Goal: Task Accomplishment & Management: Manage account settings

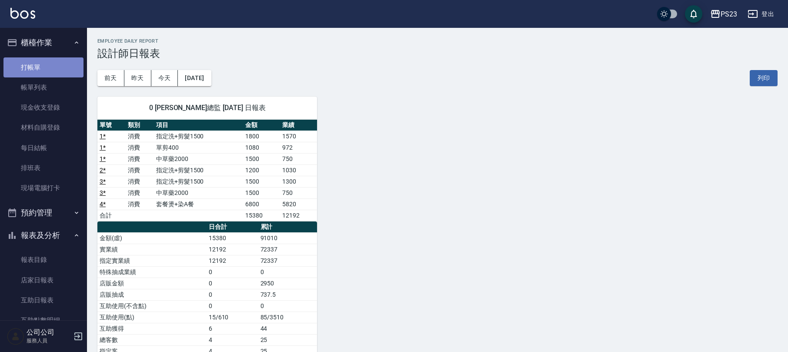
click at [56, 60] on link "打帳單" at bounding box center [43, 67] width 80 height 20
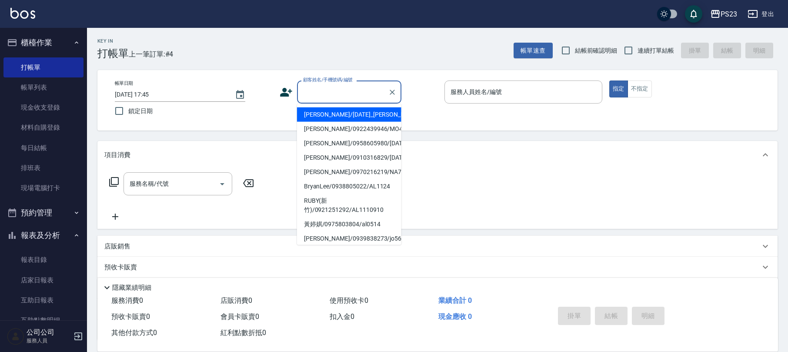
click at [343, 86] on input "顧客姓名/手機號碼/編號" at bounding box center [343, 91] width 84 height 15
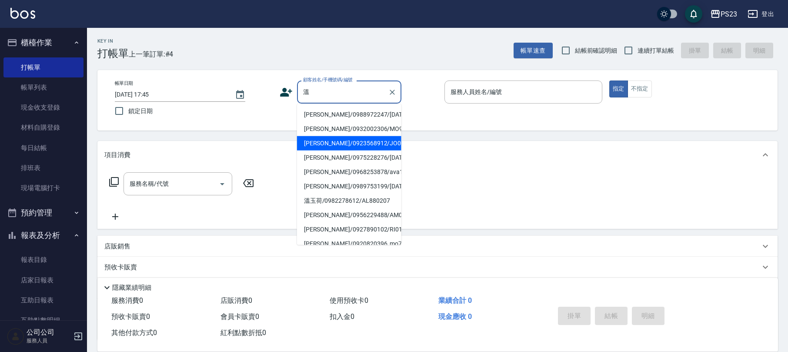
click at [371, 150] on li "[PERSON_NAME]/0923568912/JO0056" at bounding box center [349, 143] width 104 height 14
type input "[PERSON_NAME]/0923568912/JO0056"
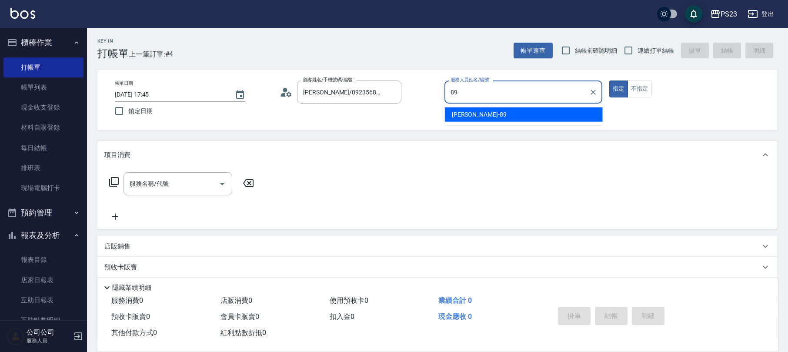
click at [460, 117] on span "JOE -89" at bounding box center [479, 114] width 55 height 9
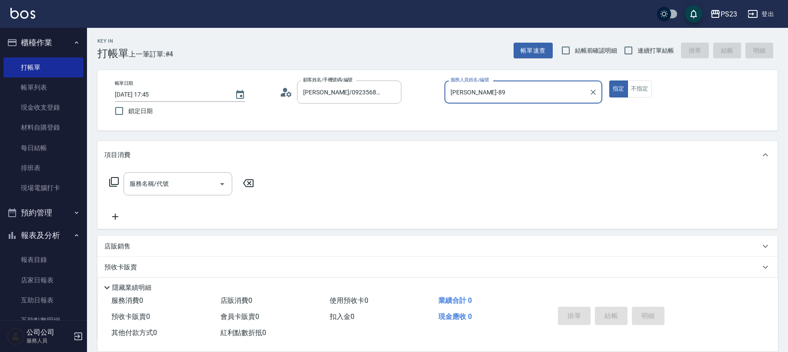
type input "JOE-89"
click at [288, 93] on icon at bounding box center [288, 93] width 5 height 5
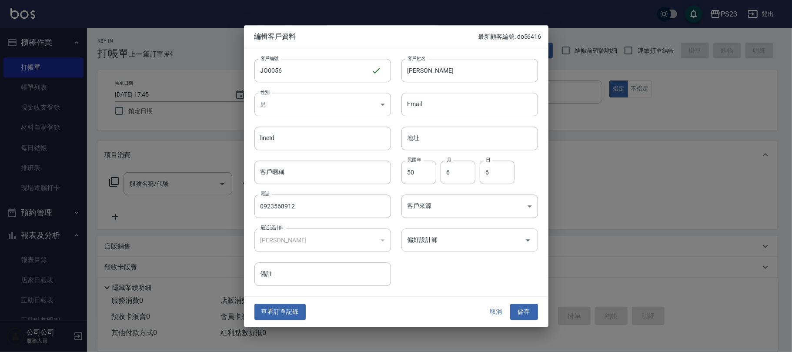
click at [420, 241] on input "偏好設計師" at bounding box center [464, 239] width 116 height 15
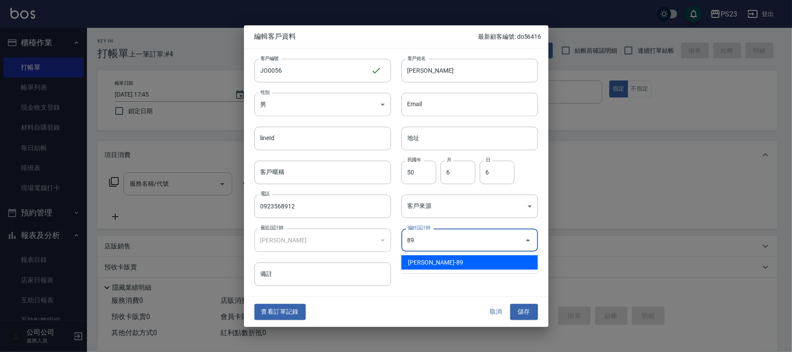
type input "Joe"
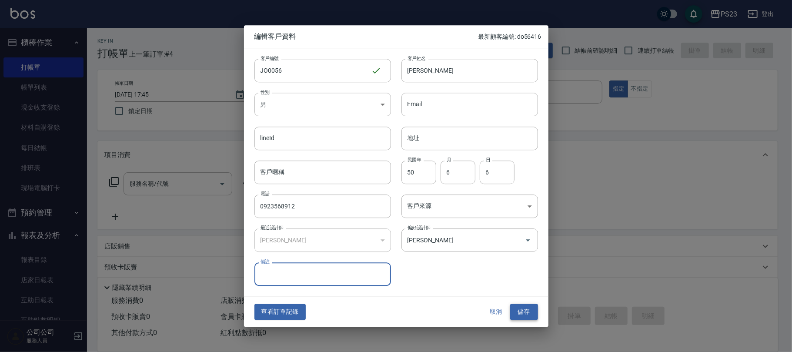
click at [520, 307] on button "儲存" at bounding box center [524, 312] width 28 height 16
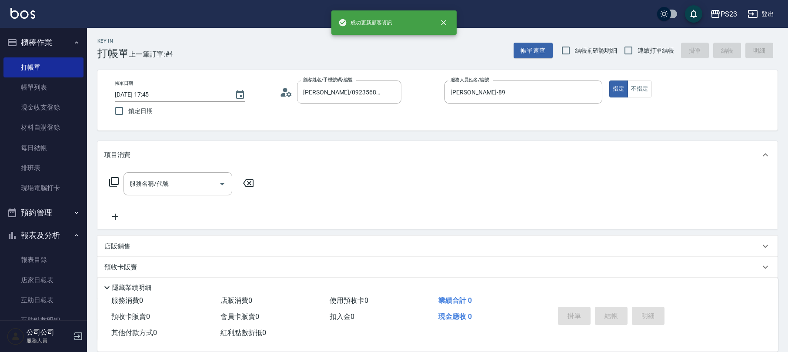
click at [112, 181] on icon at bounding box center [114, 182] width 10 height 10
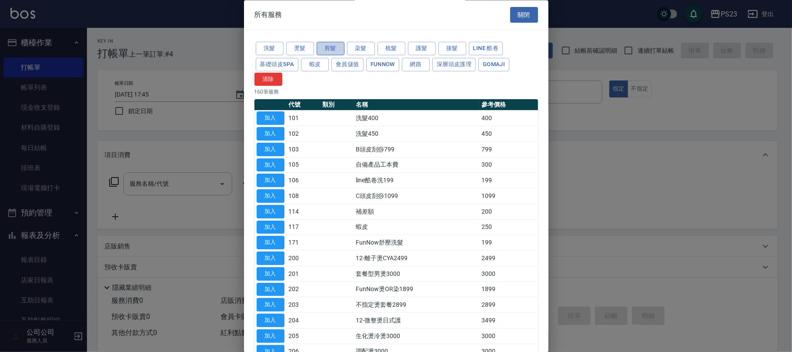
click at [331, 47] on button "剪髮" at bounding box center [331, 48] width 28 height 13
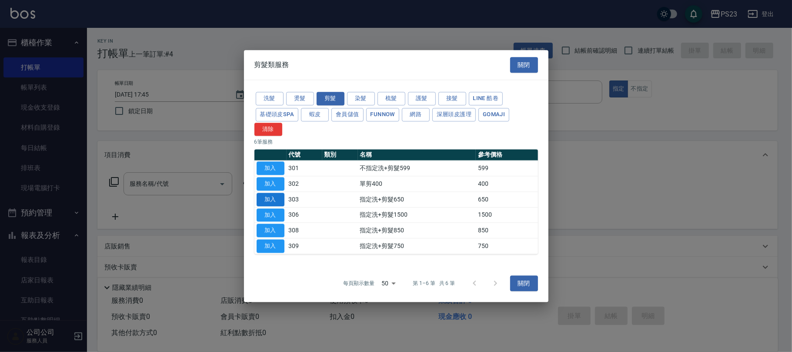
click at [264, 198] on button "加入" at bounding box center [271, 199] width 28 height 13
type input "指定洗+剪髮650(303)"
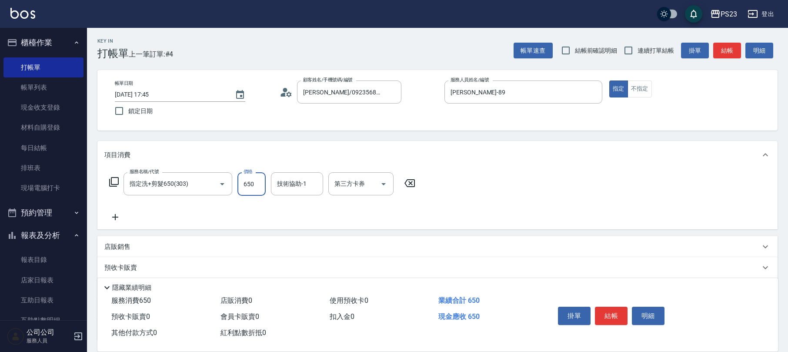
click at [252, 183] on input "650" at bounding box center [252, 183] width 28 height 23
type input "1200"
type input "JOE-89"
click at [614, 316] on button "結帳" at bounding box center [611, 316] width 33 height 18
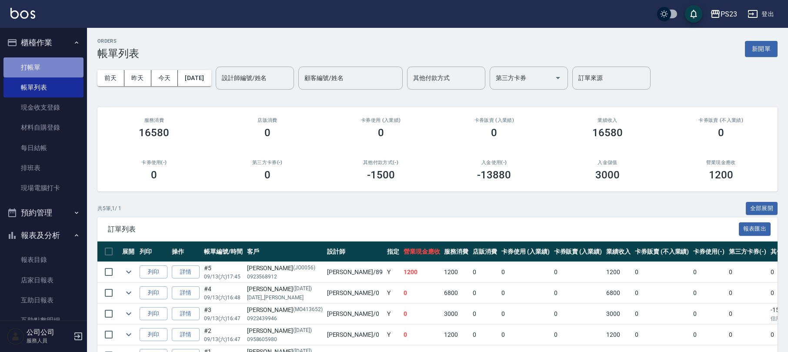
click at [51, 69] on link "打帳單" at bounding box center [43, 67] width 80 height 20
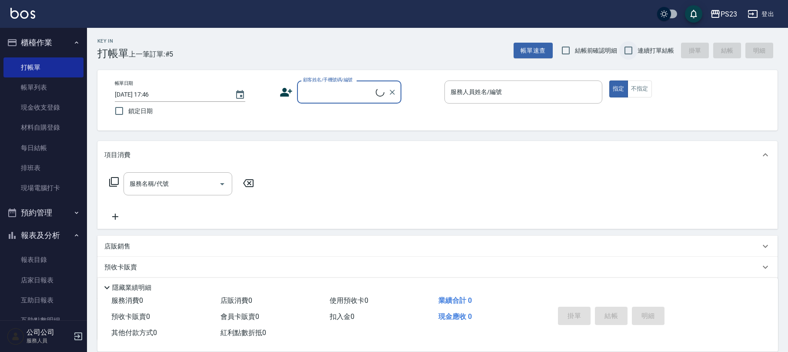
click at [624, 56] on input "連續打單結帳" at bounding box center [629, 50] width 18 height 18
checkbox input "true"
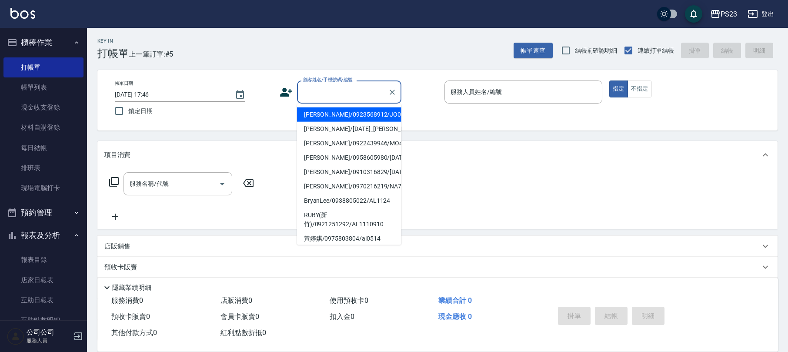
click at [322, 93] on input "顧客姓名/手機號碼/編號" at bounding box center [343, 91] width 84 height 15
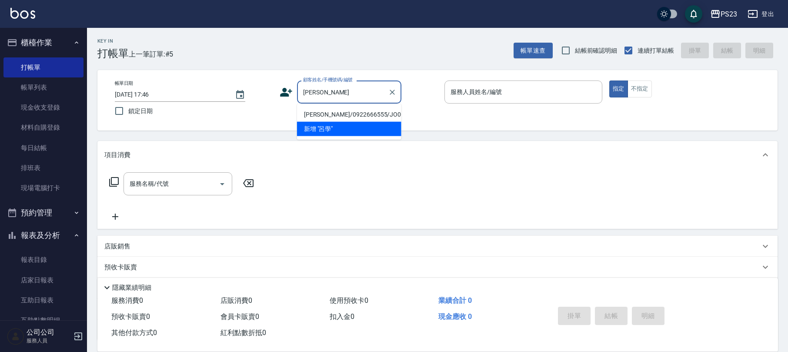
click at [335, 113] on li "呂學圖/0922666555/JO001010" at bounding box center [349, 114] width 104 height 14
type input "呂學圖/0922666555/JO001010"
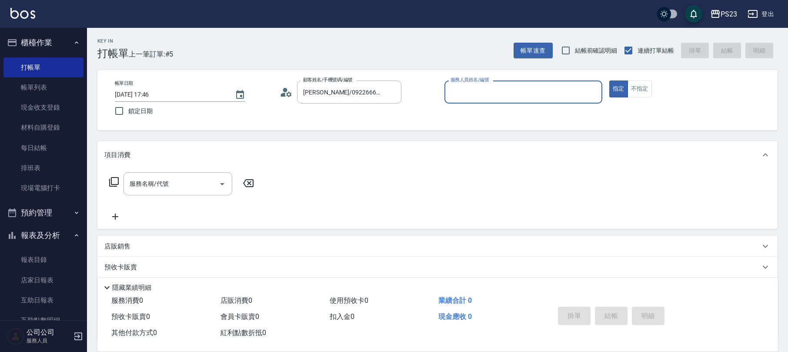
type input "JOE-89"
click at [116, 185] on icon at bounding box center [114, 182] width 10 height 10
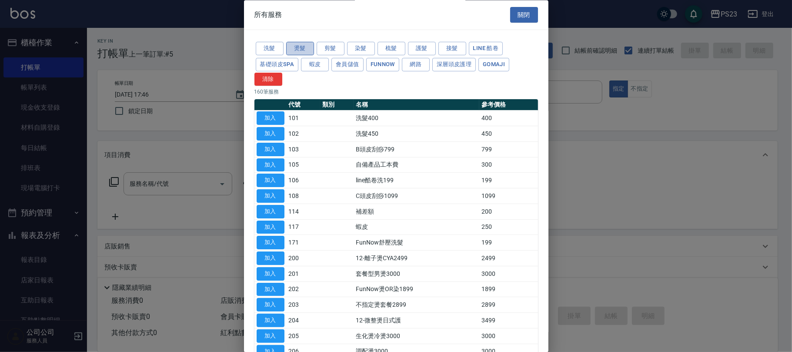
click at [299, 49] on button "燙髮" at bounding box center [300, 48] width 28 height 13
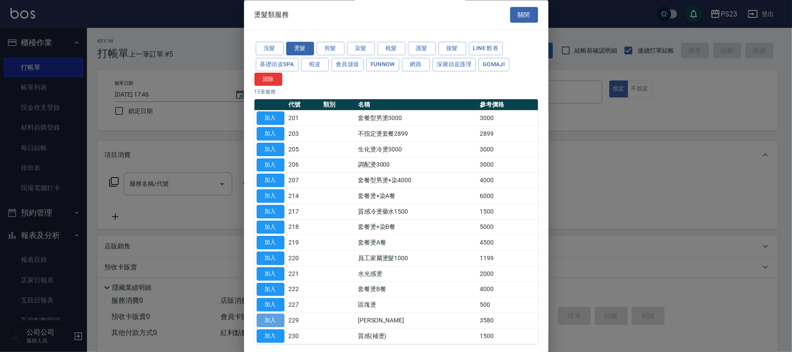
click at [268, 320] on button "加入" at bounding box center [271, 320] width 28 height 13
type input "娜普菈燙(229)"
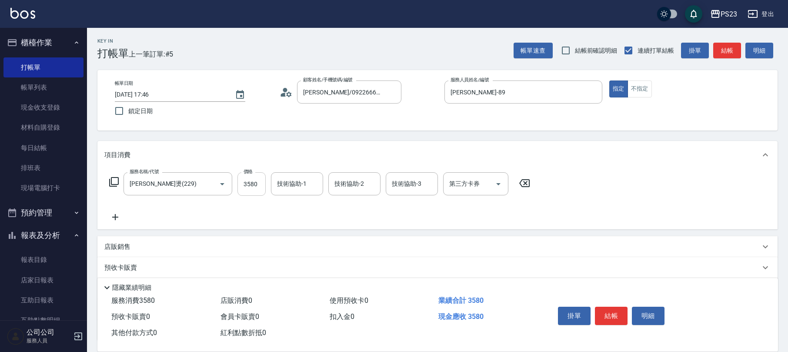
click at [260, 185] on input "3580" at bounding box center [252, 183] width 28 height 23
type input "3300"
type input "JOE-89"
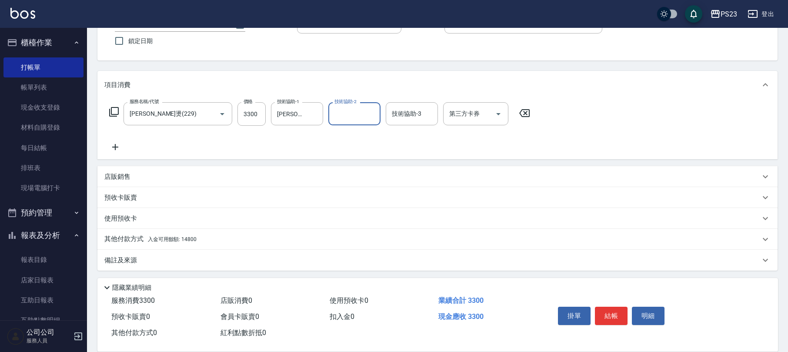
click at [225, 241] on div "其他付款方式 入金可用餘額: 14800" at bounding box center [432, 240] width 656 height 10
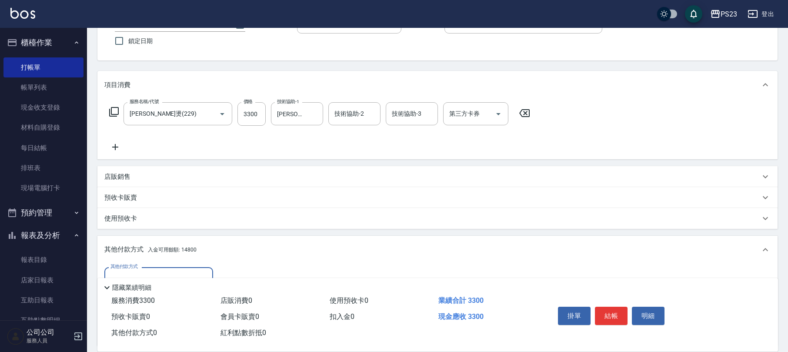
scroll to position [173, 0]
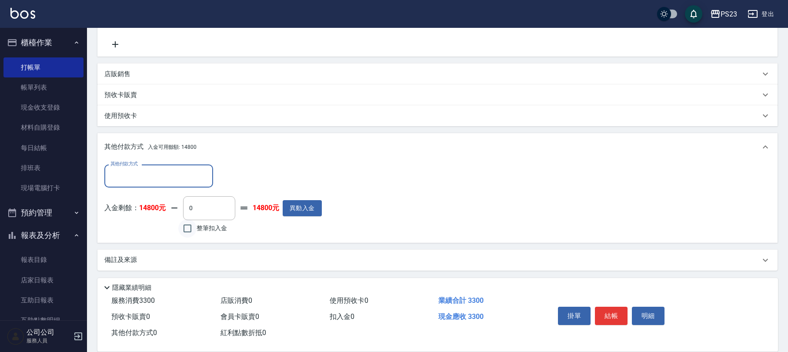
click at [187, 234] on input "整筆扣入金" at bounding box center [187, 228] width 18 height 18
checkbox input "true"
type input "3300"
click at [619, 312] on button "結帳" at bounding box center [611, 316] width 33 height 18
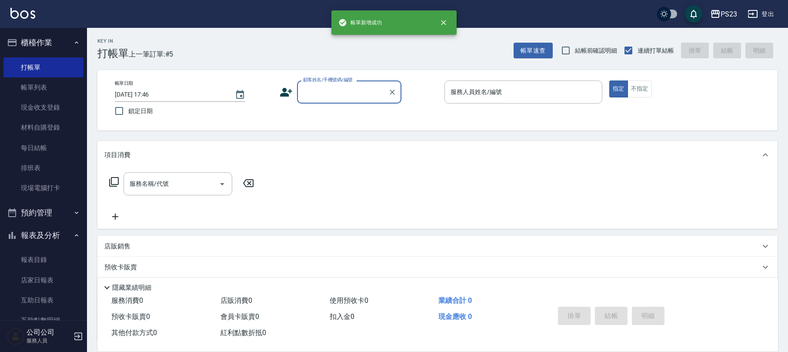
scroll to position [0, 0]
click at [332, 90] on input "顧客姓名/手機號碼/編號" at bounding box center [343, 91] width 84 height 15
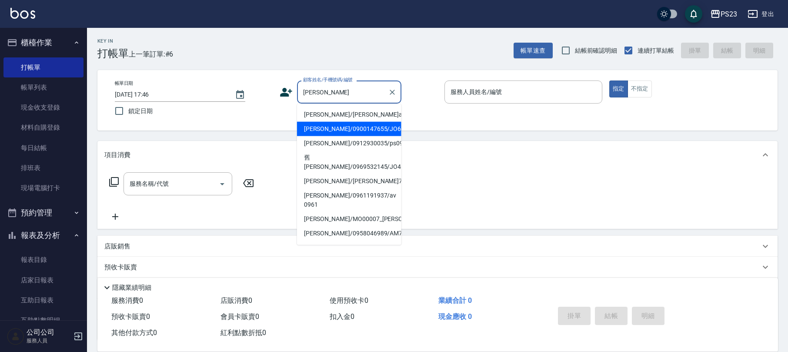
click at [357, 136] on li "李佳霖/0900147655/JO631114" at bounding box center [349, 129] width 104 height 14
type input "李佳霖/0900147655/JO631114"
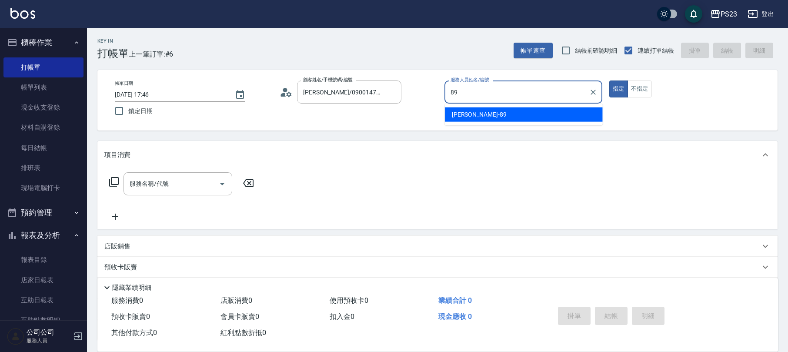
type input "JOE-89"
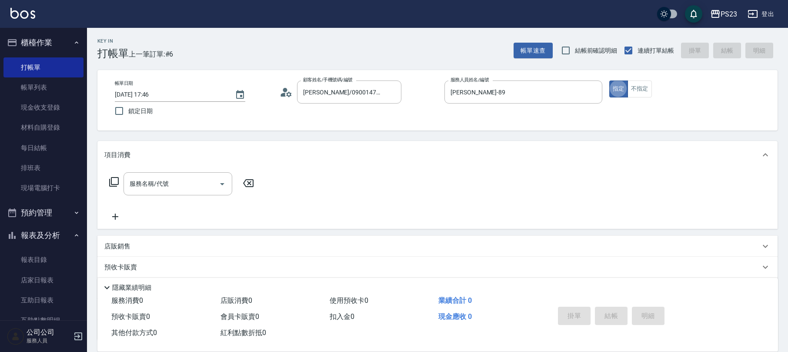
type button "true"
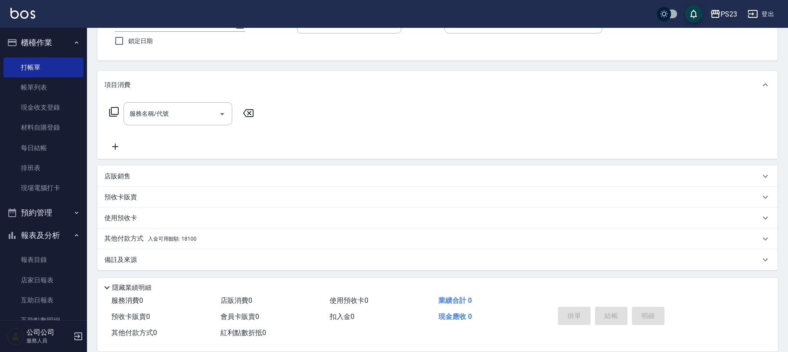
click at [116, 112] on icon at bounding box center [114, 112] width 10 height 10
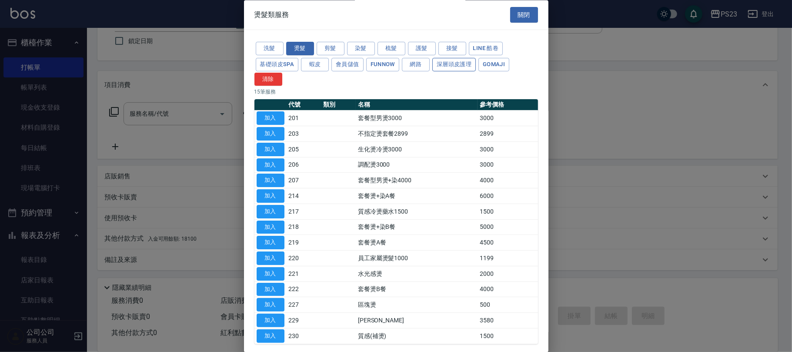
click at [453, 65] on button "深層頭皮護理" at bounding box center [455, 64] width 44 height 13
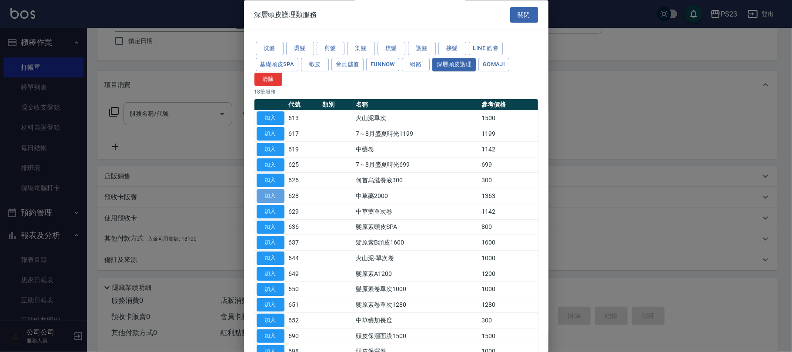
click at [276, 197] on button "加入" at bounding box center [271, 196] width 28 height 13
type input "中草藥2000(628)"
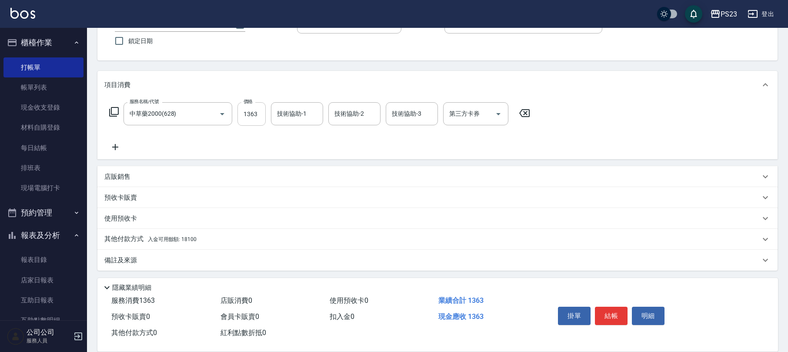
click at [244, 108] on input "1363" at bounding box center [252, 113] width 28 height 23
type input "1500"
type input "JOE-89"
click at [117, 112] on icon at bounding box center [114, 112] width 10 height 10
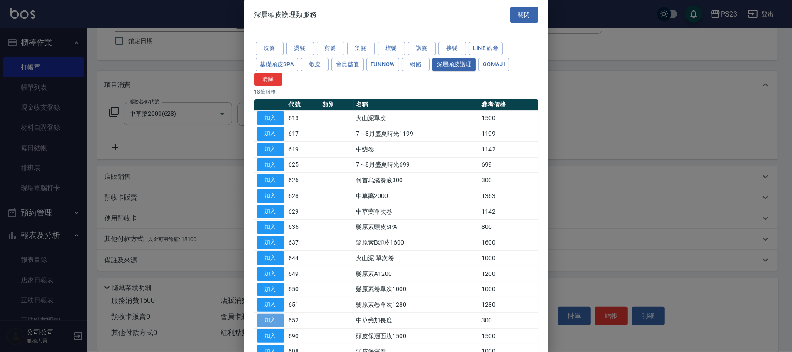
click at [265, 322] on button "加入" at bounding box center [271, 320] width 28 height 13
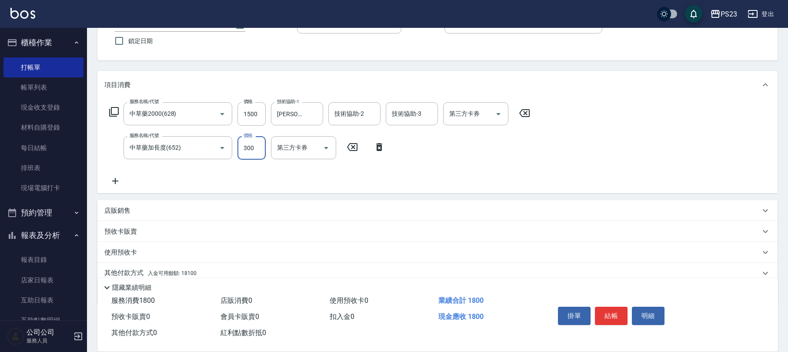
click at [252, 145] on input "300" at bounding box center [252, 147] width 28 height 23
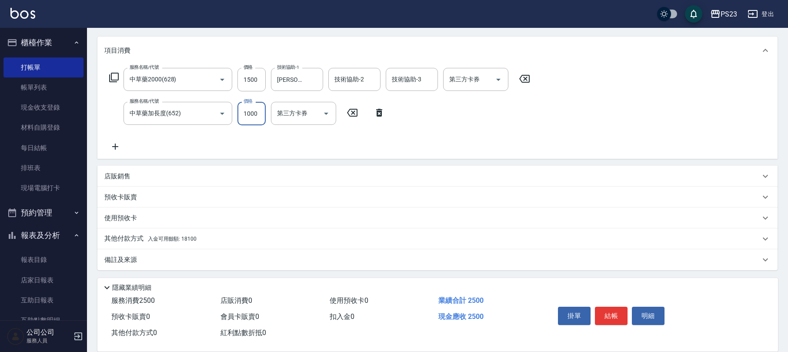
type input "1000"
click at [204, 243] on div "其他付款方式 入金可用餘額: 18100" at bounding box center [432, 239] width 656 height 10
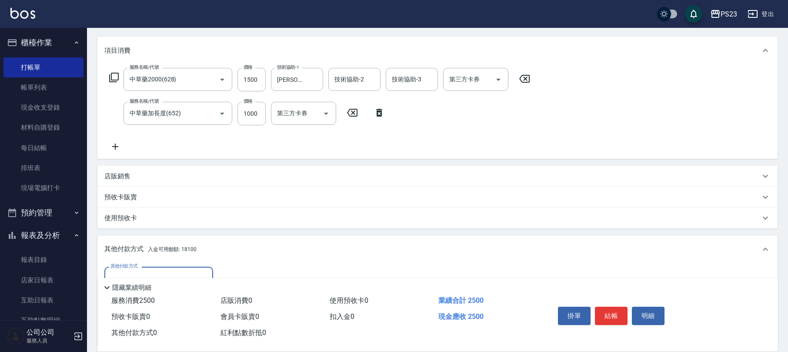
scroll to position [206, 0]
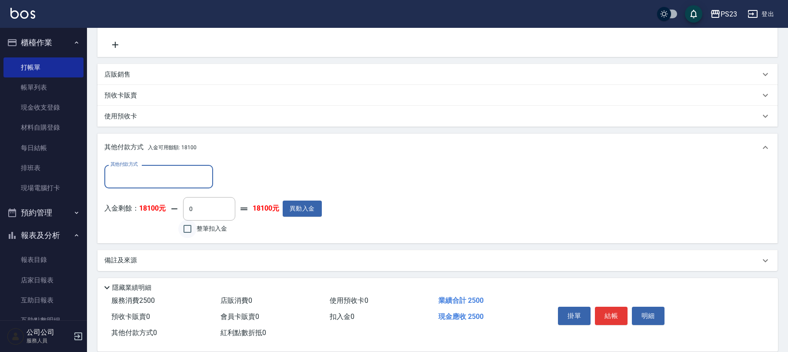
click at [190, 228] on input "整筆扣入金" at bounding box center [187, 229] width 18 height 18
checkbox input "true"
type input "2500"
click at [608, 316] on button "結帳" at bounding box center [611, 316] width 33 height 18
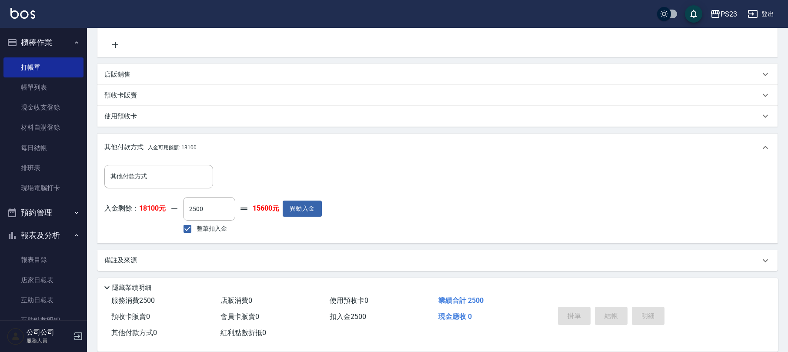
type input "2025/09/13 17:47"
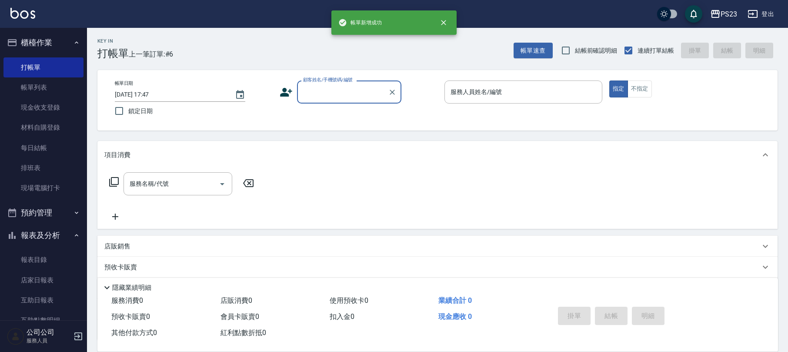
scroll to position [0, 0]
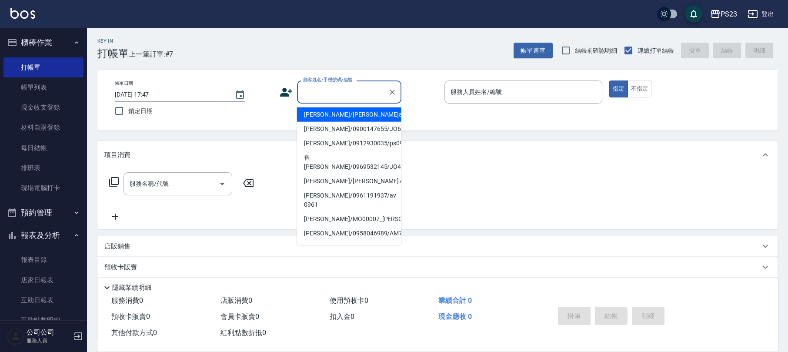
click at [358, 94] on input "顧客姓名/手機號碼/編號" at bounding box center [343, 91] width 84 height 15
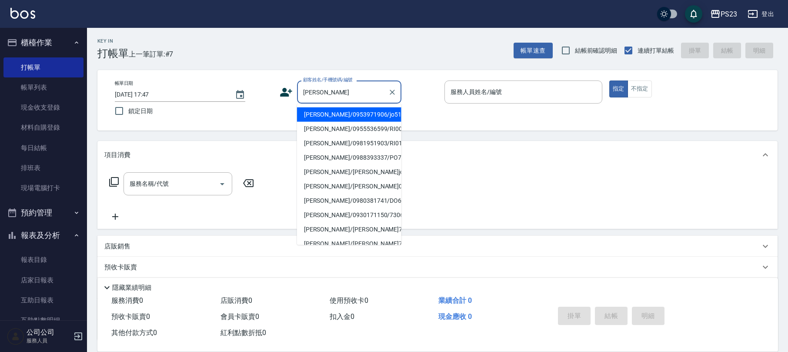
click at [351, 117] on li "莊雅惠/0953971906/jo510112" at bounding box center [349, 114] width 104 height 14
type input "莊雅惠/0953971906/jo510112"
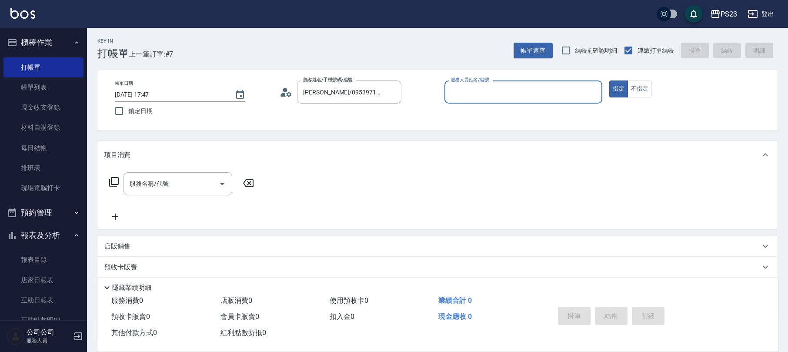
type input "JOE-89"
click at [116, 180] on icon at bounding box center [114, 182] width 10 height 10
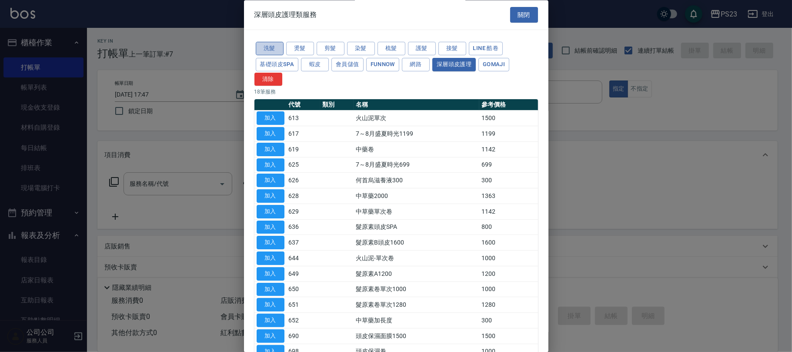
click at [272, 51] on button "洗髮" at bounding box center [270, 48] width 28 height 13
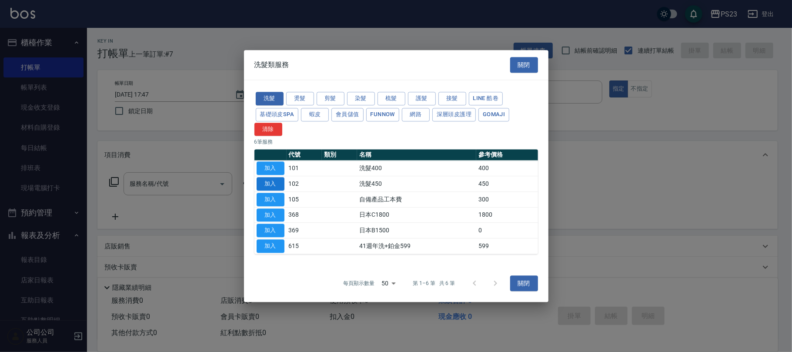
click at [266, 184] on button "加入" at bounding box center [271, 183] width 28 height 13
type input "洗髮450(102)"
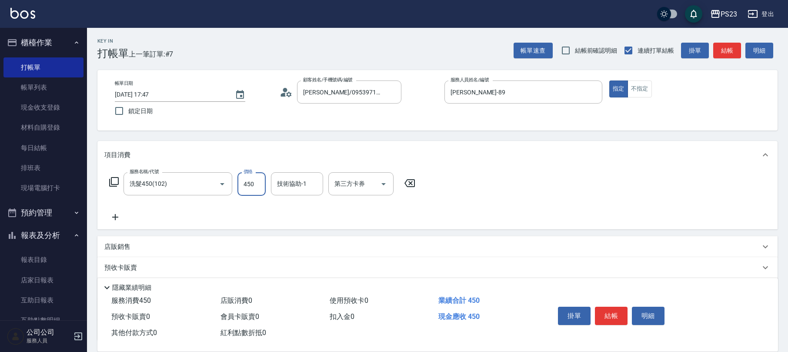
click at [262, 183] on input "450" at bounding box center [252, 183] width 28 height 23
type input "500"
type input "JOE-89"
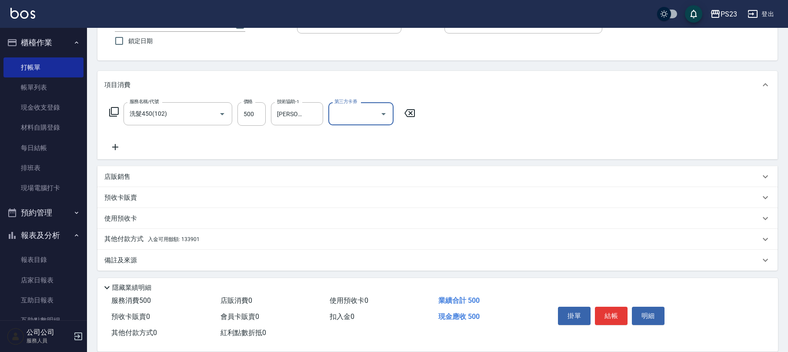
click at [218, 238] on div "其他付款方式 入金可用餘額: 133901" at bounding box center [432, 240] width 656 height 10
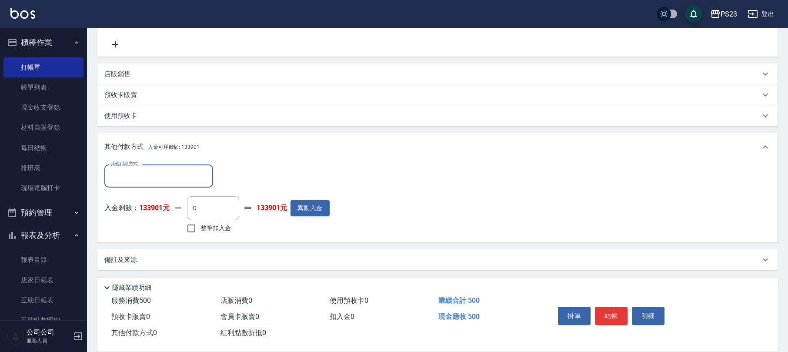
scroll to position [0, 0]
click at [191, 235] on input "整筆扣入金" at bounding box center [191, 228] width 18 height 18
checkbox input "true"
type input "500"
click at [608, 312] on button "結帳" at bounding box center [611, 316] width 33 height 18
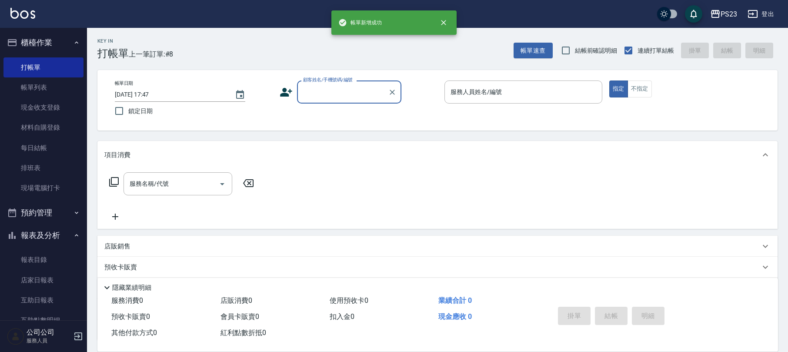
click at [331, 89] on input "顧客姓名/手機號碼/編號" at bounding box center [343, 91] width 84 height 15
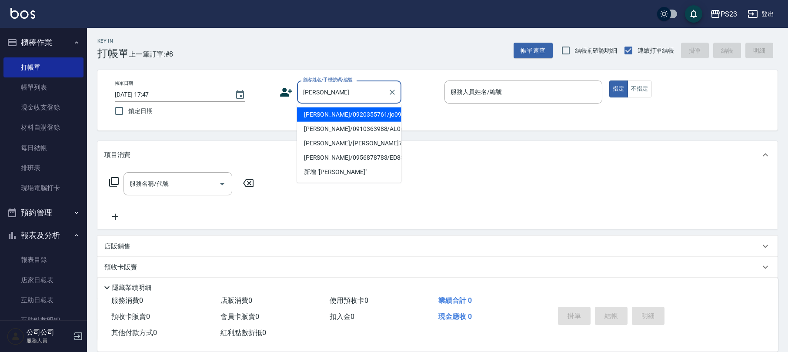
click at [367, 110] on li "李詩嫺/0920355761/jo090700" at bounding box center [349, 114] width 104 height 14
type input "李詩嫺/0920355761/jo090700"
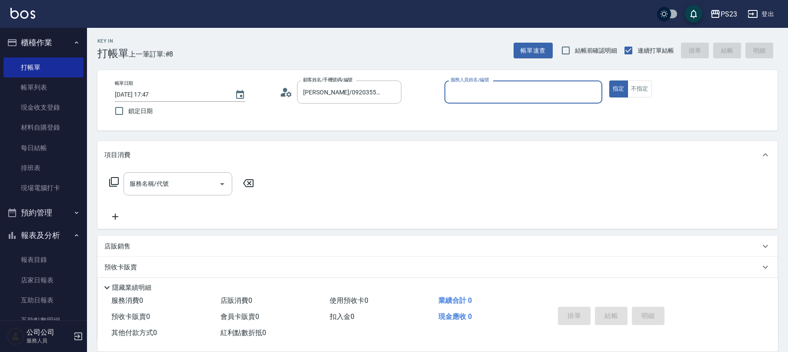
type input "JOE-89"
click at [112, 180] on icon at bounding box center [114, 182] width 10 height 10
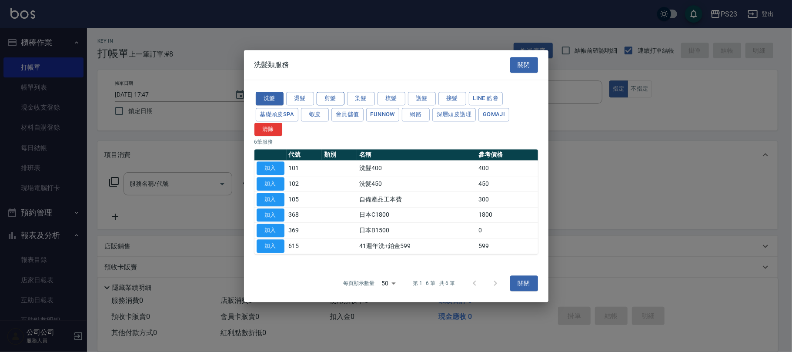
click at [340, 96] on button "剪髮" at bounding box center [331, 98] width 28 height 13
click at [270, 200] on button "加入" at bounding box center [271, 199] width 28 height 13
type input "指定洗+剪髮650(303)"
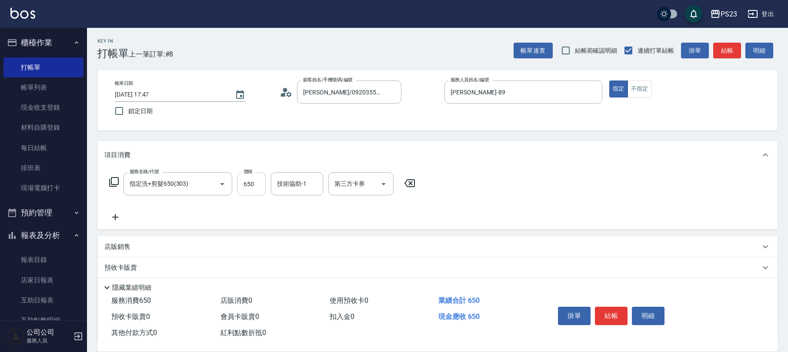
click at [251, 185] on input "650" at bounding box center [252, 183] width 28 height 23
type input "1000"
type input "JOE-89"
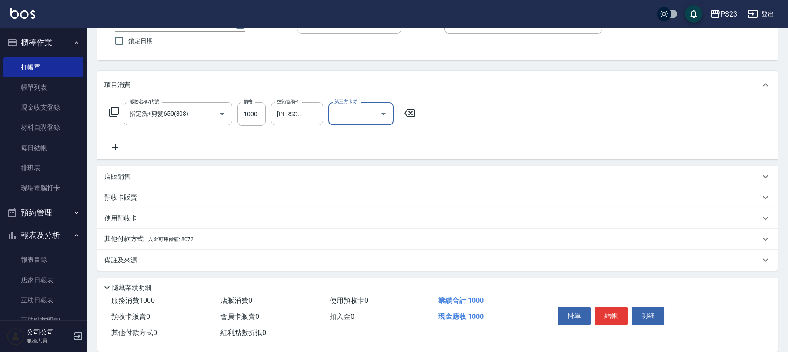
click at [218, 237] on div "其他付款方式 入金可用餘額: 8072" at bounding box center [432, 240] width 656 height 10
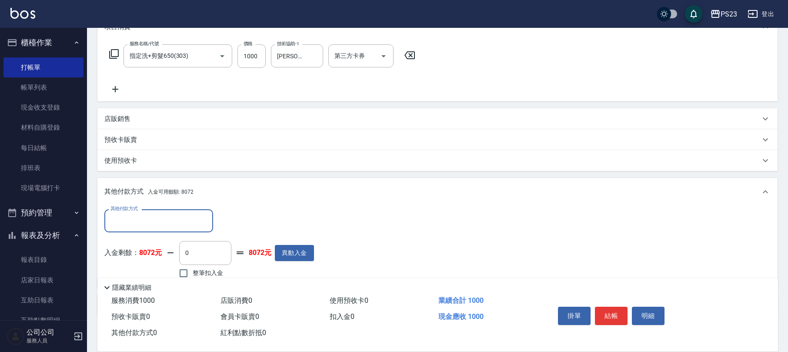
scroll to position [173, 0]
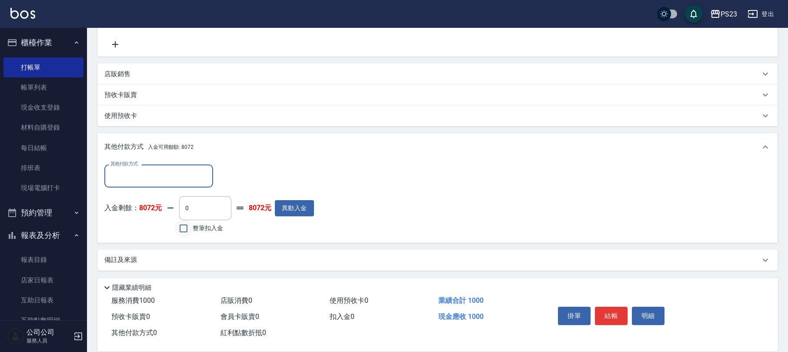
click at [188, 232] on input "整筆扣入金" at bounding box center [183, 228] width 18 height 18
checkbox input "true"
type input "1000"
click at [614, 317] on button "結帳" at bounding box center [611, 316] width 33 height 18
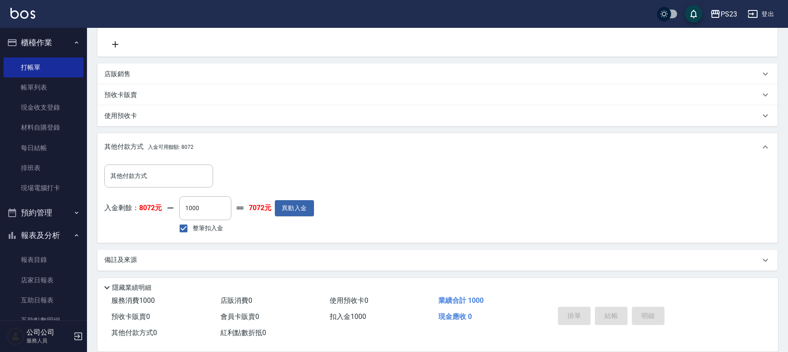
type input "2025/09/13 17:48"
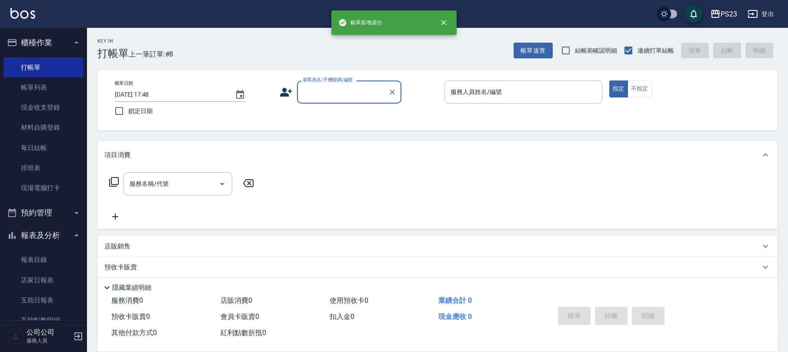
scroll to position [0, 0]
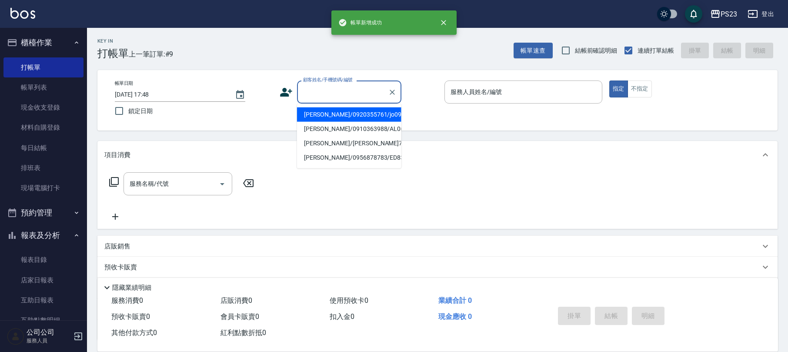
click at [332, 90] on input "顧客姓名/手機號碼/編號" at bounding box center [343, 91] width 84 height 15
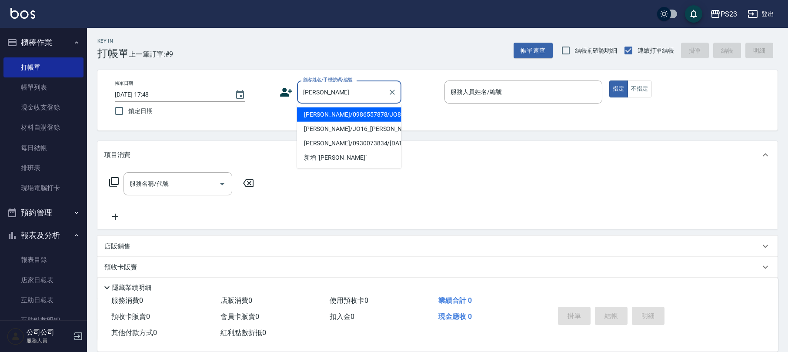
click at [333, 117] on li "劉翊婕/0986557878/JO890527" at bounding box center [349, 114] width 104 height 14
type input "劉翊婕/0986557878/JO890527"
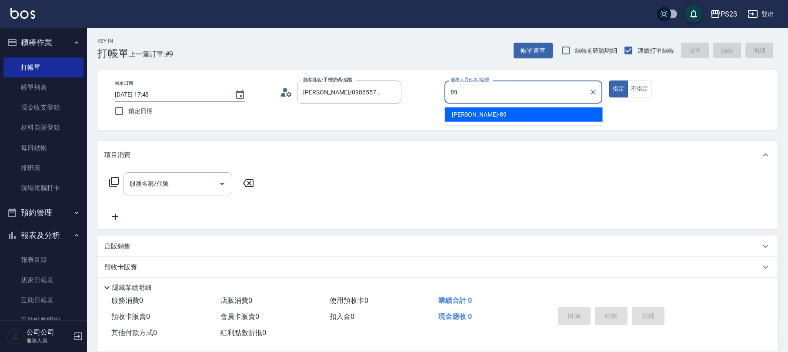
type input "JOE-89"
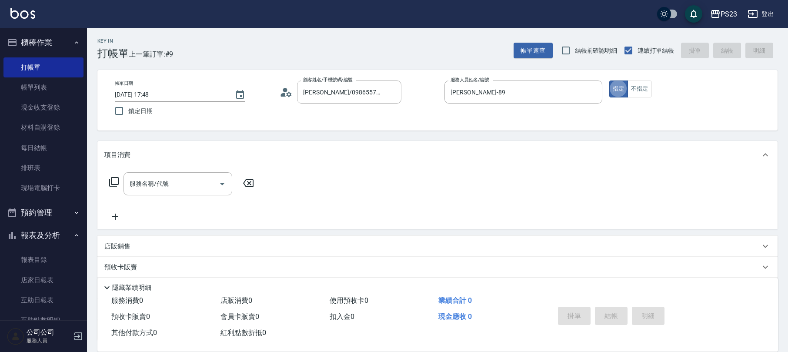
click at [284, 93] on icon at bounding box center [283, 95] width 5 height 4
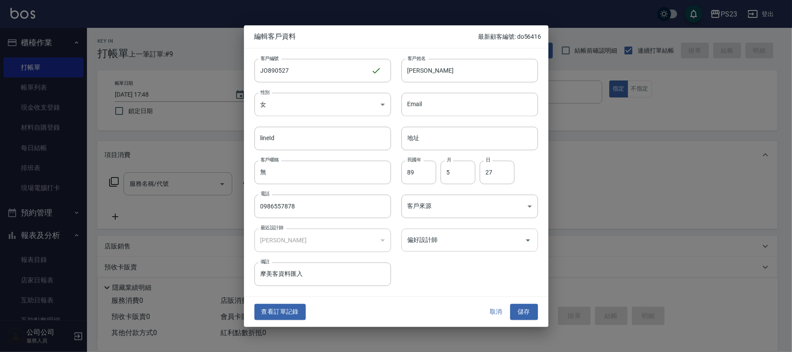
click at [423, 243] on input "偏好設計師" at bounding box center [464, 239] width 116 height 15
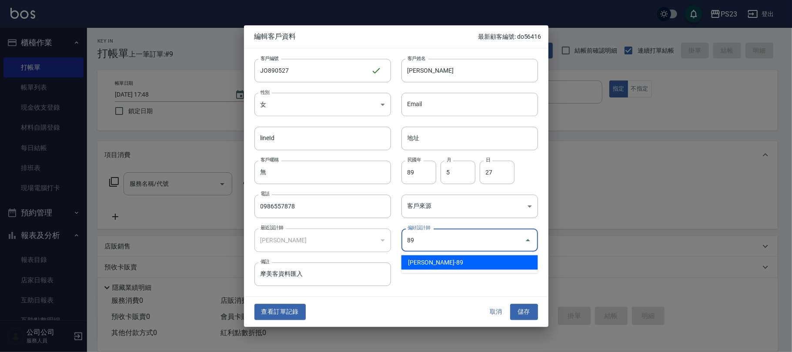
type input "Joe"
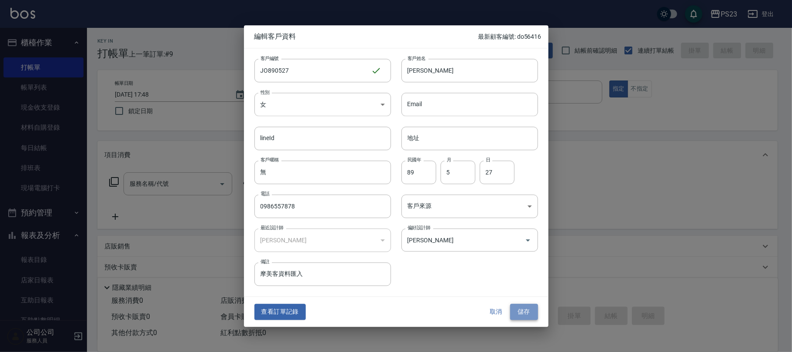
click at [533, 307] on button "儲存" at bounding box center [524, 312] width 28 height 16
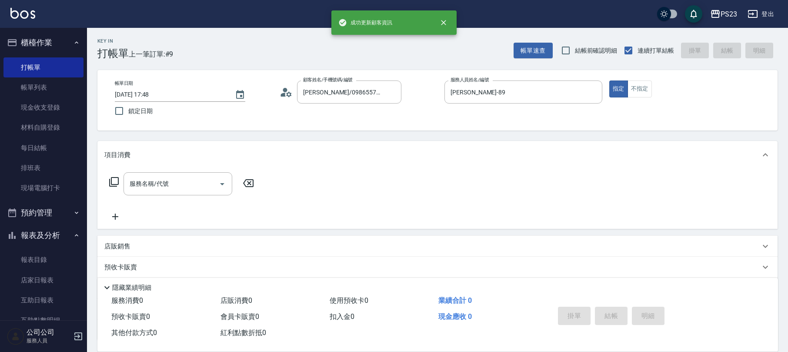
scroll to position [70, 0]
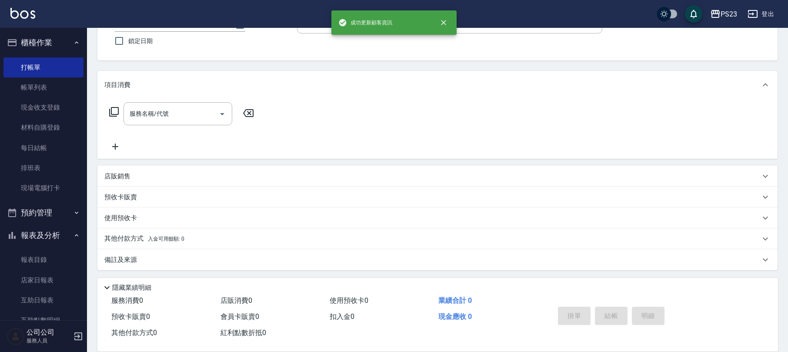
click at [113, 115] on icon at bounding box center [114, 112] width 10 height 10
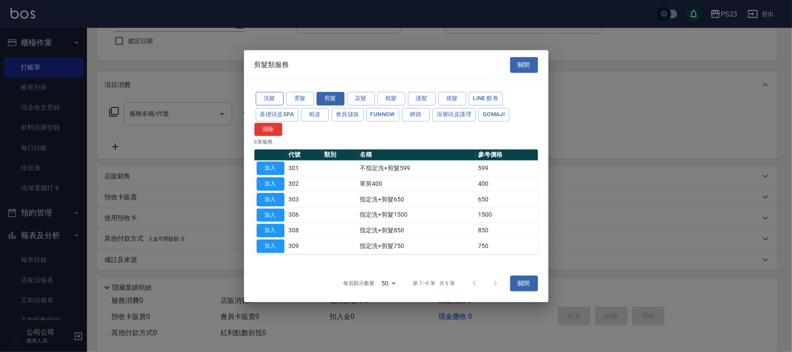
click at [267, 95] on button "洗髮" at bounding box center [270, 98] width 28 height 13
click at [269, 171] on button "加入" at bounding box center [271, 168] width 28 height 13
type input "洗髮400(101)"
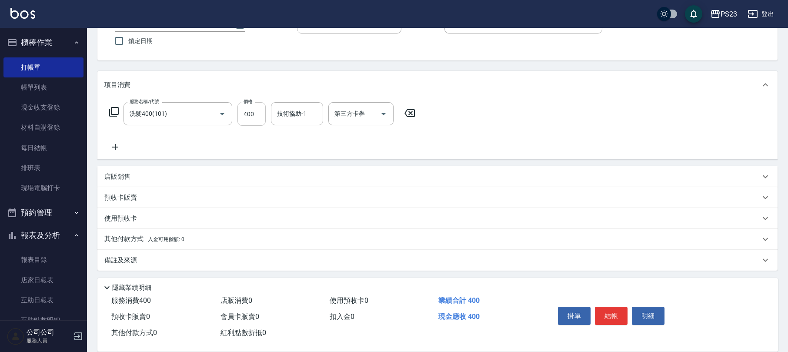
click at [255, 120] on input "400" at bounding box center [252, 113] width 28 height 23
type input "500"
type input "8"
type input "青惠-26"
click at [613, 312] on button "結帳" at bounding box center [611, 316] width 33 height 18
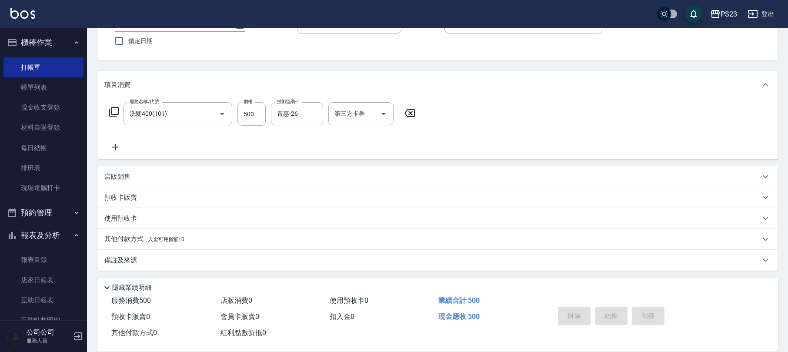
type input "2025/09/13 17:49"
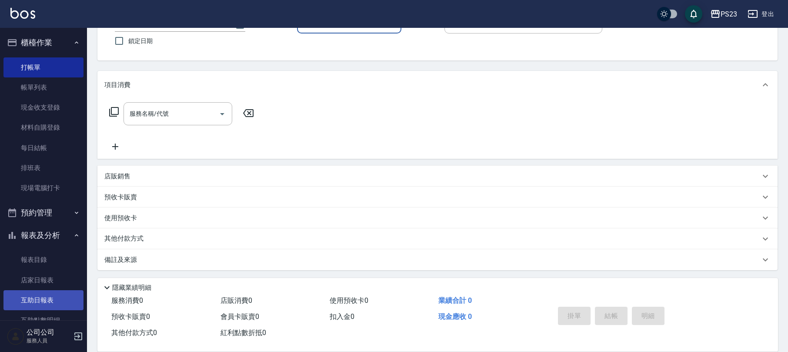
scroll to position [154, 0]
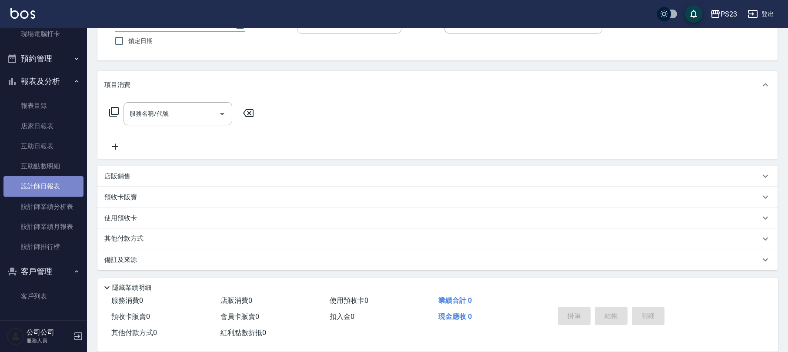
click at [63, 188] on link "設計師日報表" at bounding box center [43, 186] width 80 height 20
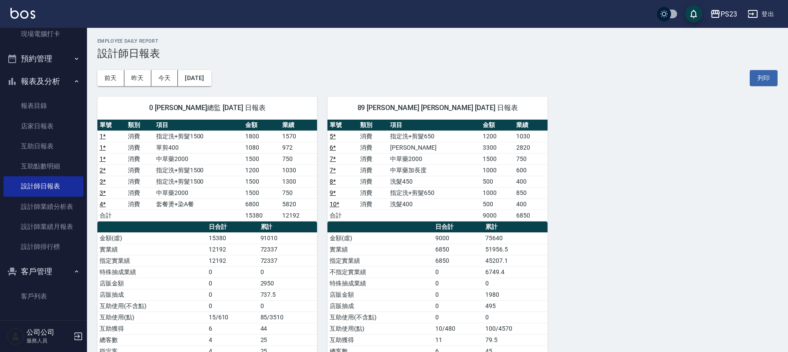
click at [42, 77] on button "報表及分析" at bounding box center [43, 81] width 80 height 23
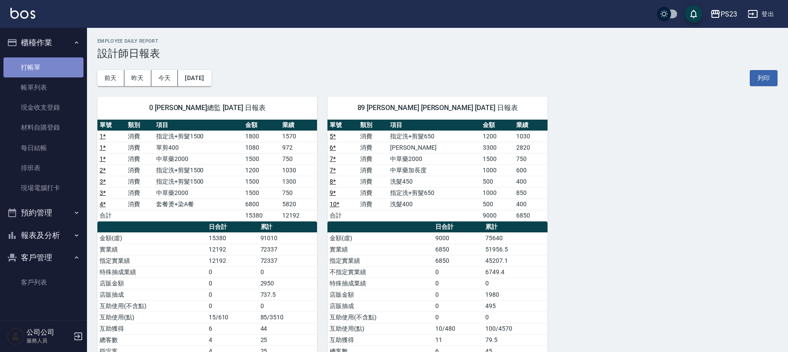
click at [35, 68] on link "打帳單" at bounding box center [43, 67] width 80 height 20
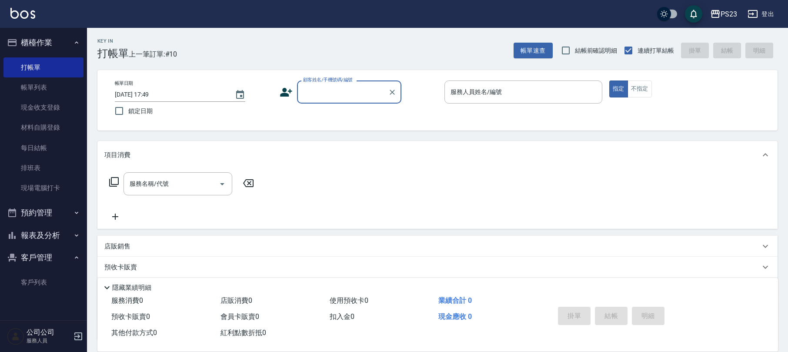
click at [765, 4] on div "PS23 登出" at bounding box center [394, 14] width 788 height 28
click at [758, 16] on icon "button" at bounding box center [753, 14] width 10 height 8
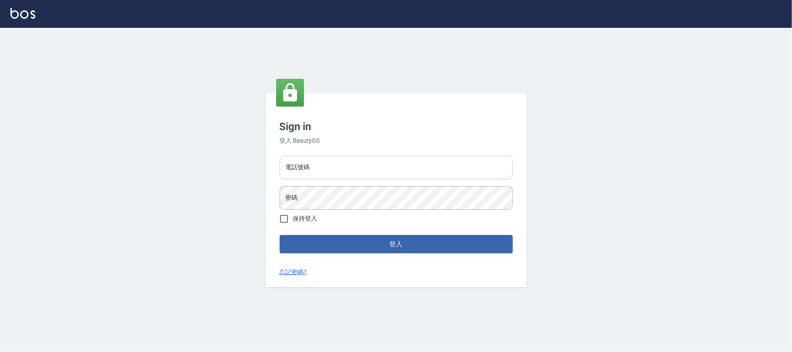
click at [347, 161] on input "電話號碼" at bounding box center [396, 167] width 233 height 23
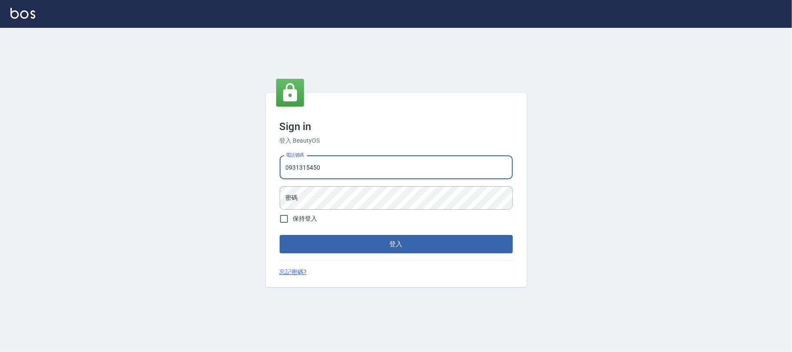
type input "0931315450"
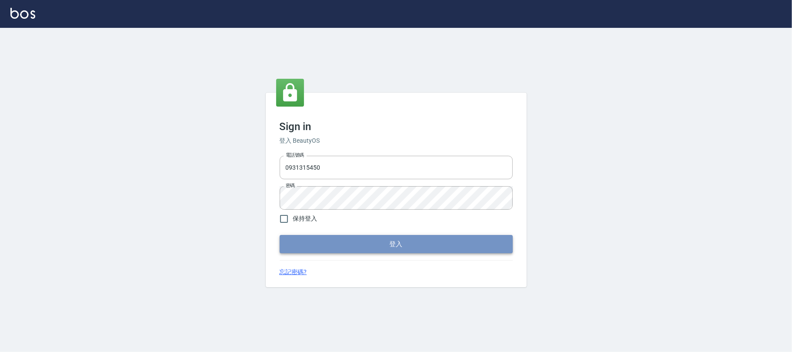
click at [387, 242] on button "登入" at bounding box center [396, 244] width 233 height 18
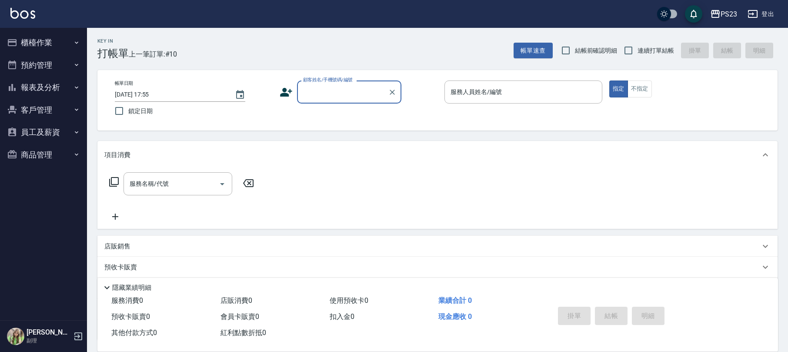
click at [40, 126] on button "員工及薪資" at bounding box center [43, 132] width 80 height 23
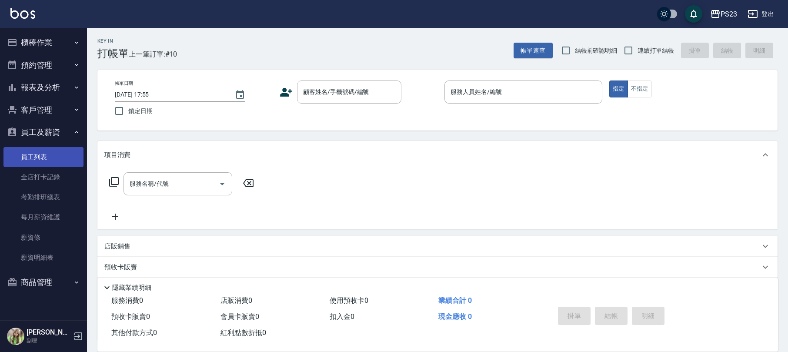
click at [46, 161] on link "員工列表" at bounding box center [43, 157] width 80 height 20
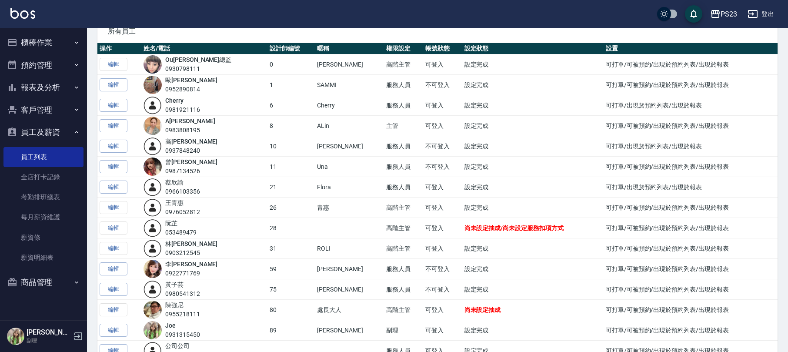
scroll to position [103, 0]
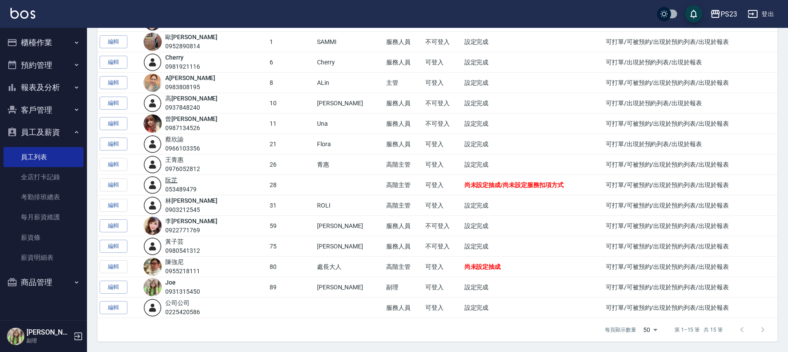
click at [178, 181] on link "阮 芷" at bounding box center [171, 180] width 12 height 7
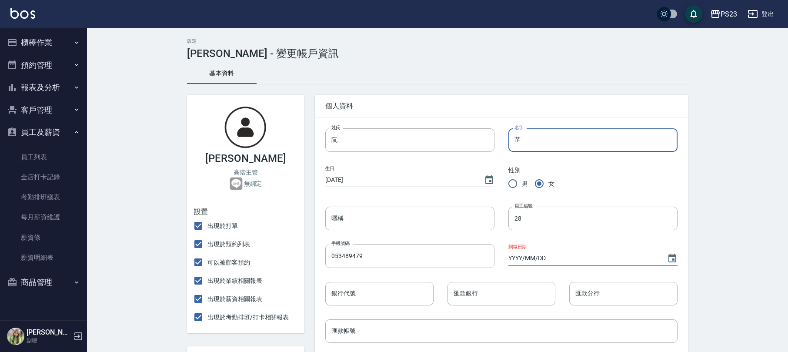
click at [536, 148] on input "芷" at bounding box center [593, 139] width 169 height 23
type input "金"
type input "金芝"
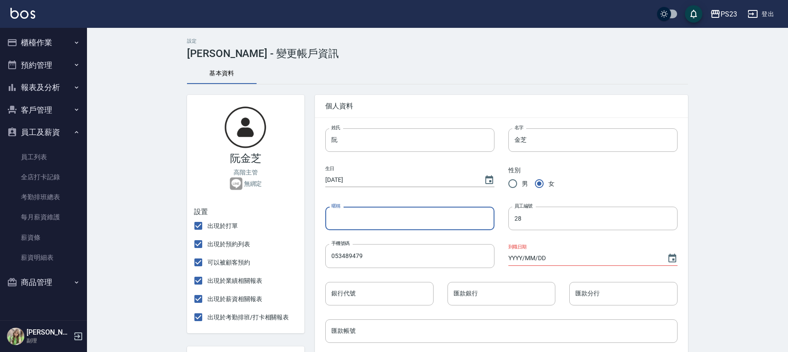
click at [389, 220] on input "暱稱" at bounding box center [409, 218] width 169 height 23
type input "j"
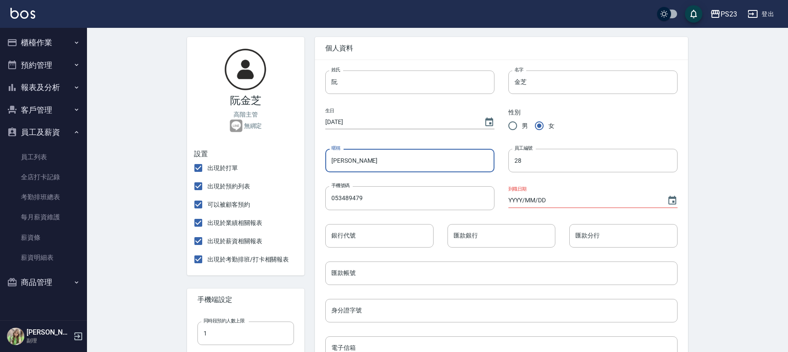
scroll to position [116, 0]
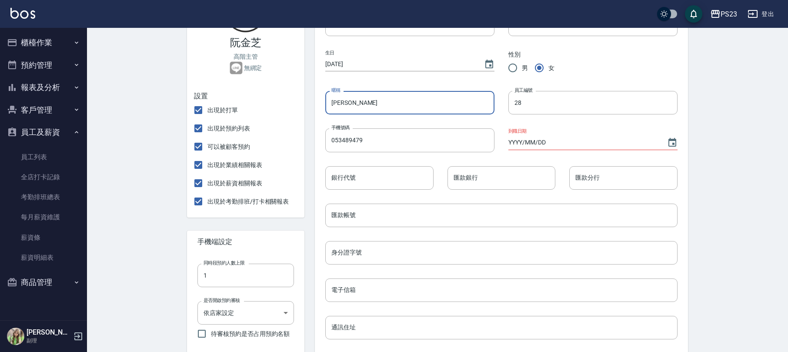
type input "Jenny"
click at [552, 142] on input "YYYY/MM/DD" at bounding box center [584, 142] width 150 height 14
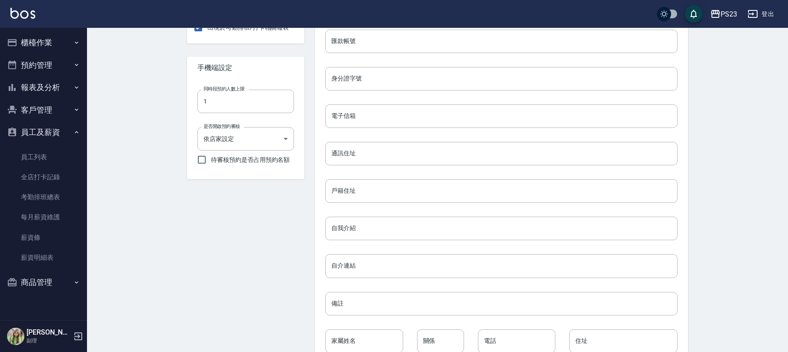
scroll to position [342, 0]
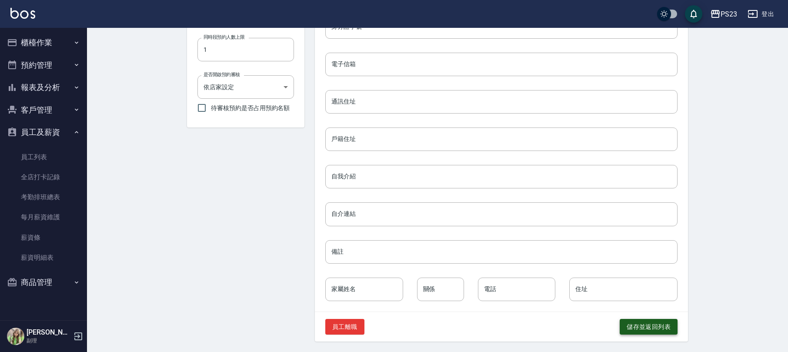
type input "2025/09/10"
click at [623, 325] on button "儲存並返回列表" at bounding box center [649, 327] width 58 height 16
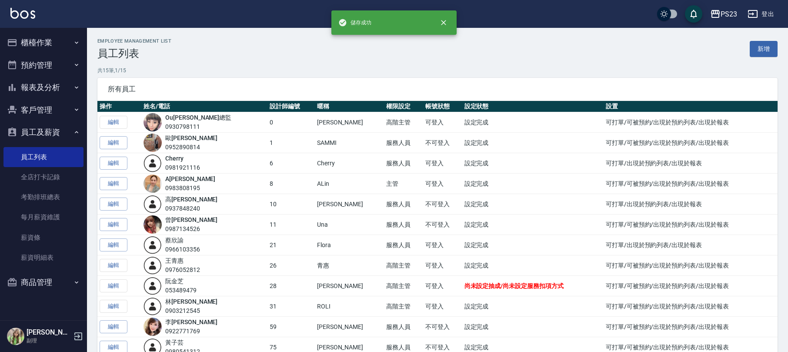
scroll to position [103, 0]
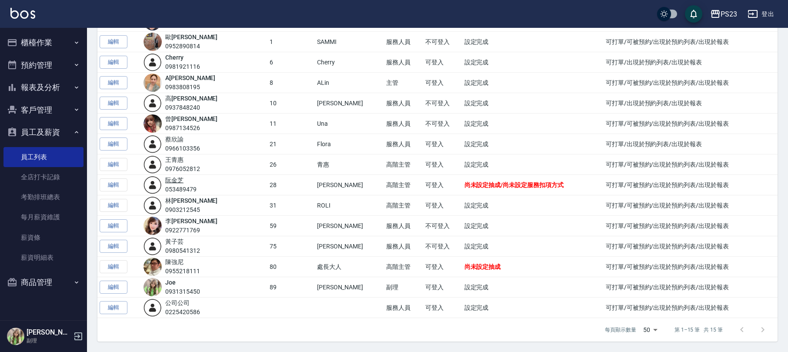
click at [184, 180] on link "阮 金芝" at bounding box center [174, 180] width 18 height 7
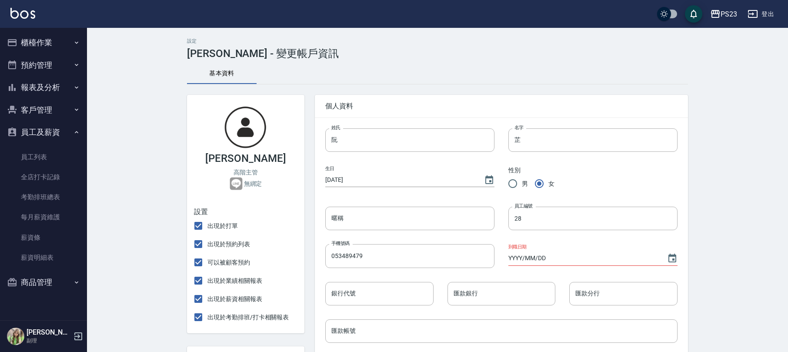
type input "金芝"
type input "Jenny"
type input "2025/09/10"
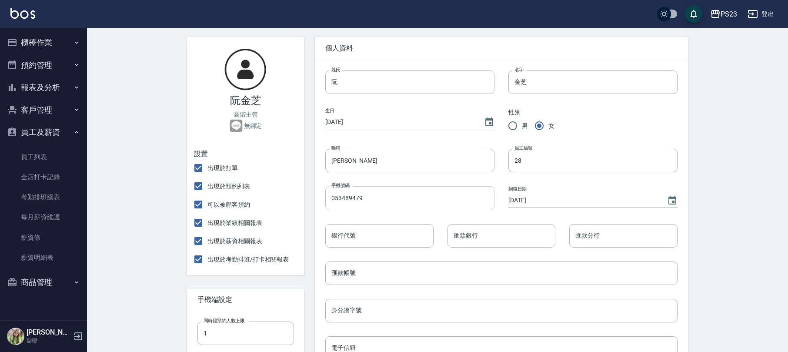
click at [386, 195] on input "053489479" at bounding box center [409, 197] width 169 height 23
type input "0970001093"
click at [463, 118] on input "1970/01/01" at bounding box center [400, 122] width 150 height 14
type input "2005/06/25"
click at [507, 287] on div "身分證字號 身分證字號" at bounding box center [495, 303] width 366 height 37
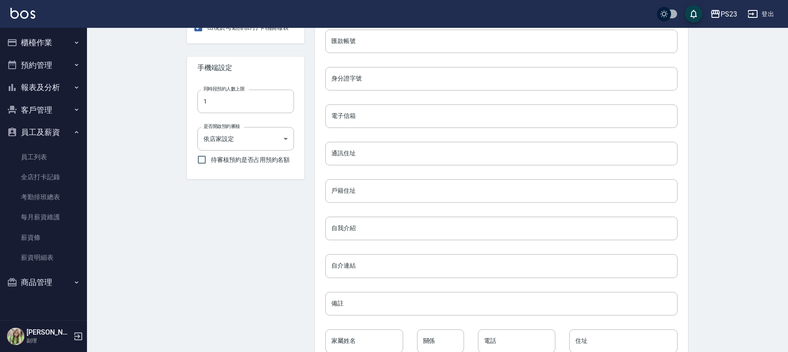
scroll to position [342, 0]
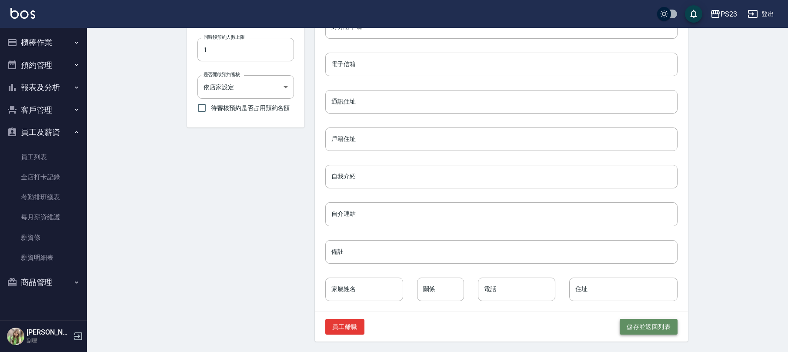
click at [653, 325] on button "儲存並返回列表" at bounding box center [649, 327] width 58 height 16
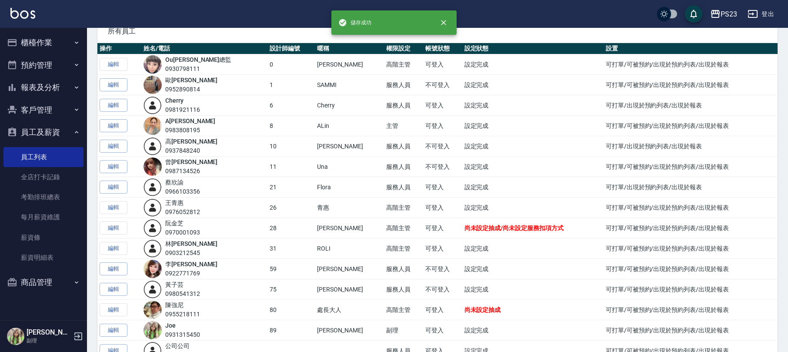
scroll to position [103, 0]
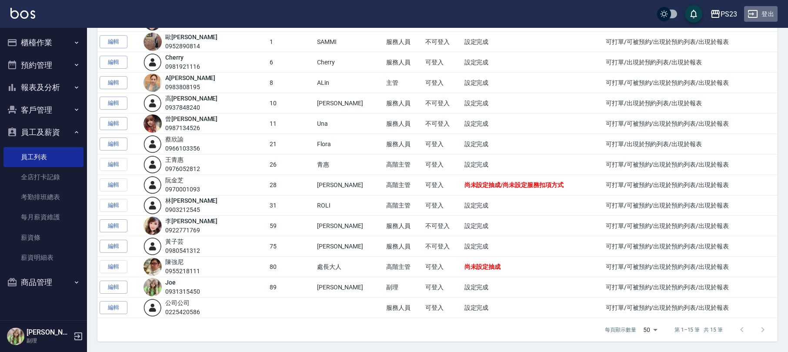
click at [770, 9] on button "登出" at bounding box center [762, 14] width 34 height 16
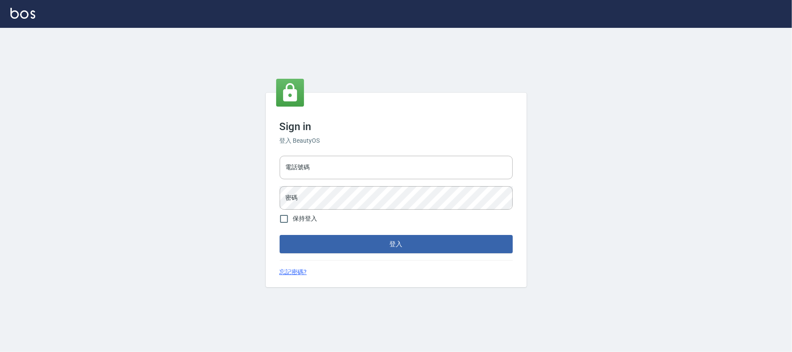
click at [312, 175] on input "電話號碼" at bounding box center [396, 167] width 233 height 23
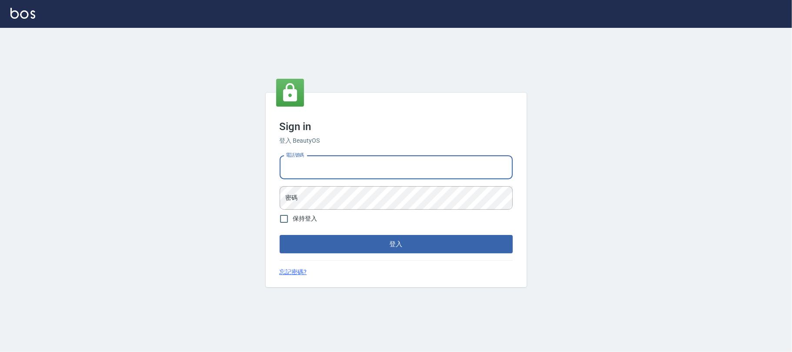
type input "9"
type input "0930798111"
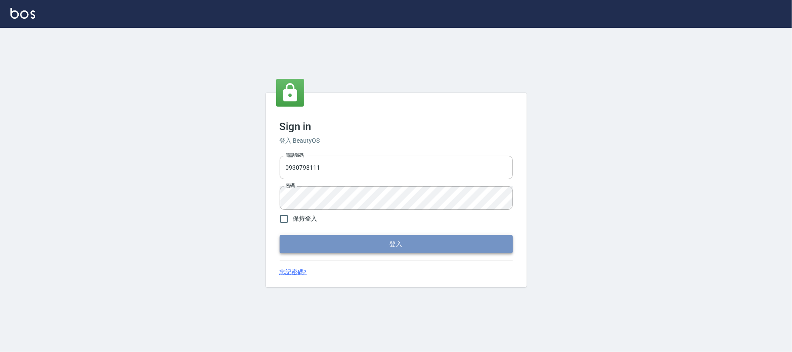
click at [366, 245] on button "登入" at bounding box center [396, 244] width 233 height 18
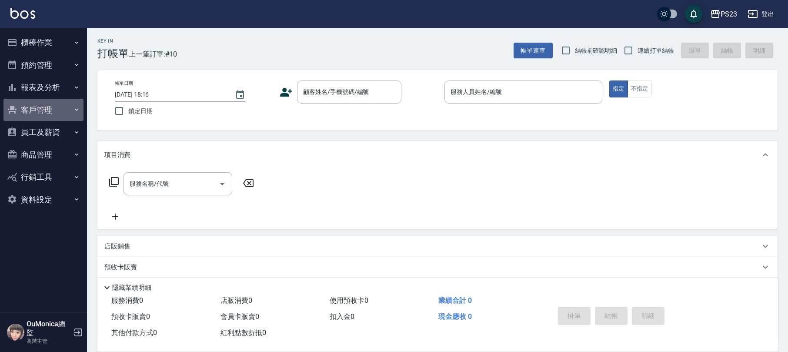
click at [47, 107] on button "客戶管理" at bounding box center [43, 110] width 80 height 23
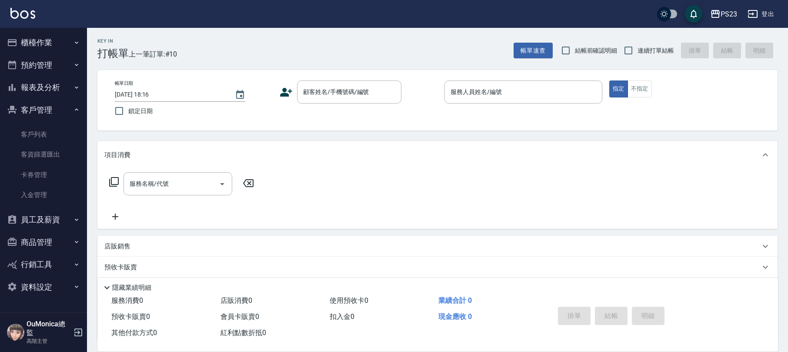
click at [40, 216] on button "員工及薪資" at bounding box center [43, 219] width 80 height 23
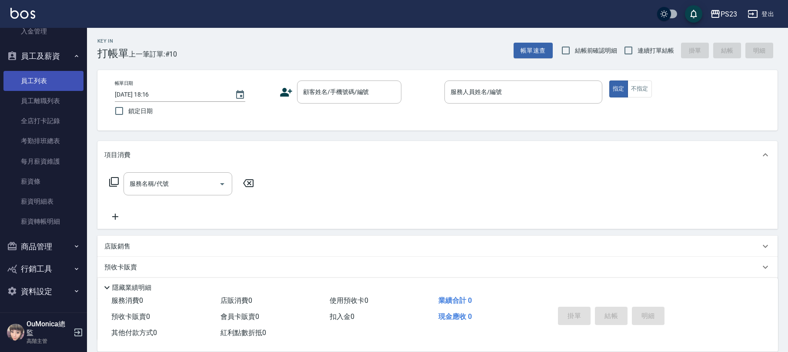
click at [40, 79] on link "員工列表" at bounding box center [43, 81] width 80 height 20
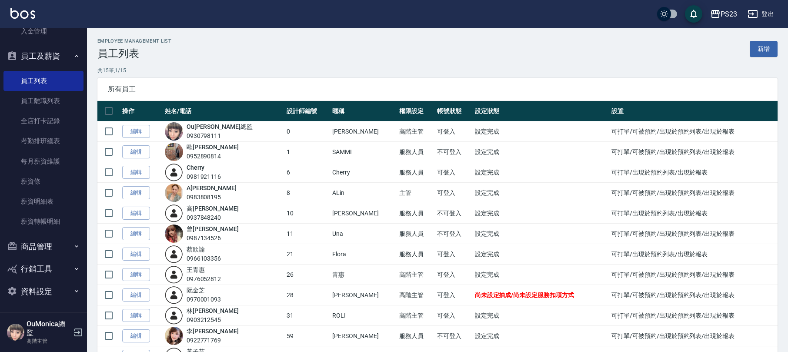
scroll to position [112, 0]
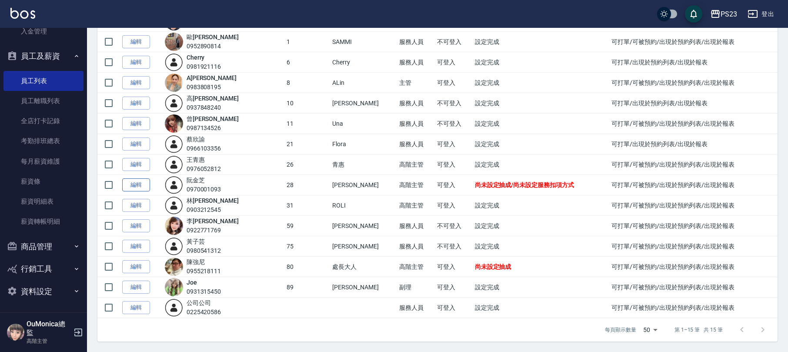
click at [143, 183] on link "編輯" at bounding box center [136, 184] width 28 height 13
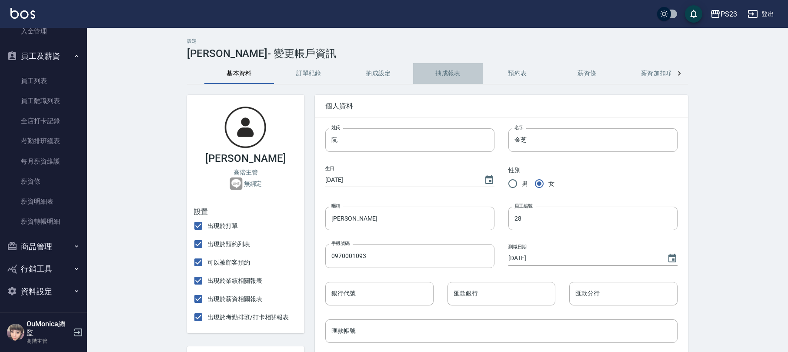
click at [456, 73] on button "抽成報表" at bounding box center [448, 73] width 70 height 21
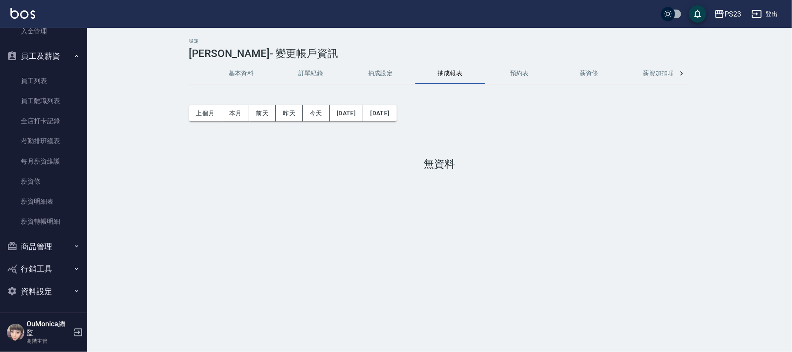
click at [364, 74] on button "抽成設定" at bounding box center [381, 73] width 70 height 21
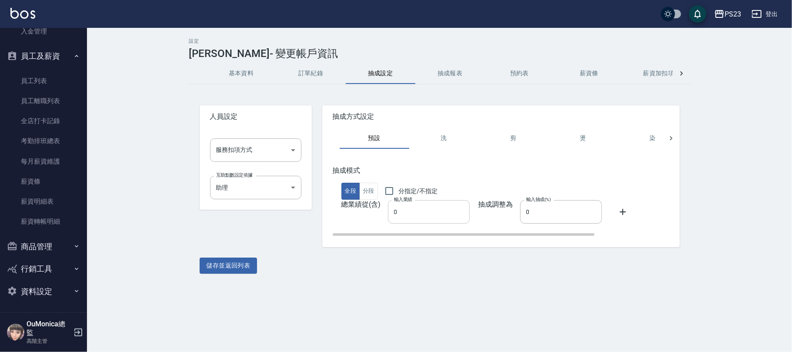
click at [392, 211] on input "0" at bounding box center [429, 211] width 82 height 23
click at [520, 211] on input "0" at bounding box center [561, 211] width 82 height 23
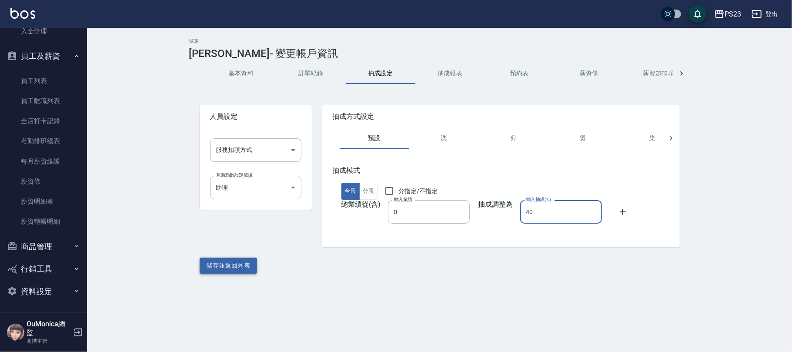
type input "40"
click at [249, 258] on button "儲存並返回列表" at bounding box center [229, 266] width 58 height 16
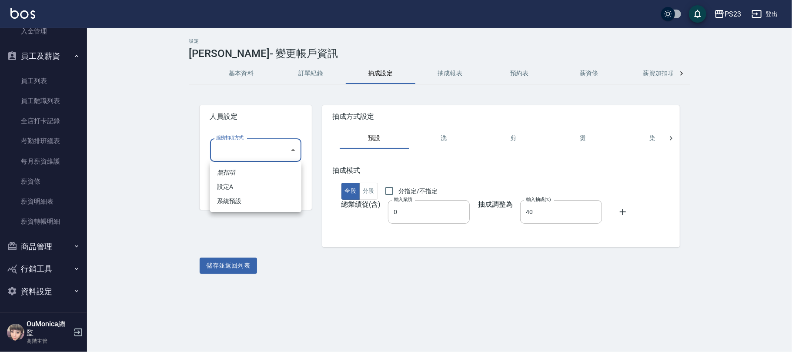
click at [294, 147] on body "PS23 登出 櫃檯作業 打帳單 帳單列表 掛單列表 座位開單 營業儀表板 現金收支登錄 高階收支登錄 材料自購登錄 每日結帳 排班表 現場電腦打卡 掃碼打卡…" at bounding box center [396, 176] width 792 height 352
drag, startPoint x: 280, startPoint y: 166, endPoint x: 270, endPoint y: 179, distance: 17.1
click at [270, 179] on ul "無扣項 設定A 系統預設" at bounding box center [255, 187] width 91 height 50
click at [270, 180] on li "設定A" at bounding box center [255, 187] width 91 height 14
type input "設定A"
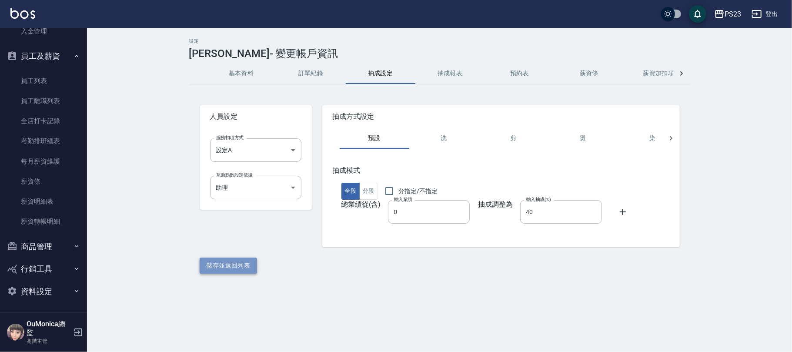
click at [238, 265] on button "儲存並返回列表" at bounding box center [229, 266] width 58 height 16
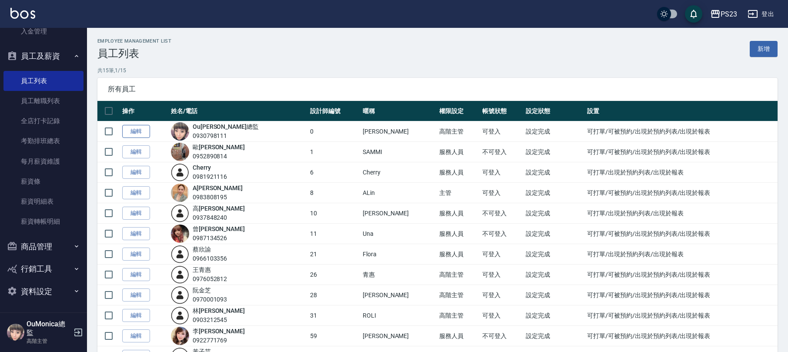
click at [135, 127] on link "編輯" at bounding box center [136, 131] width 28 height 13
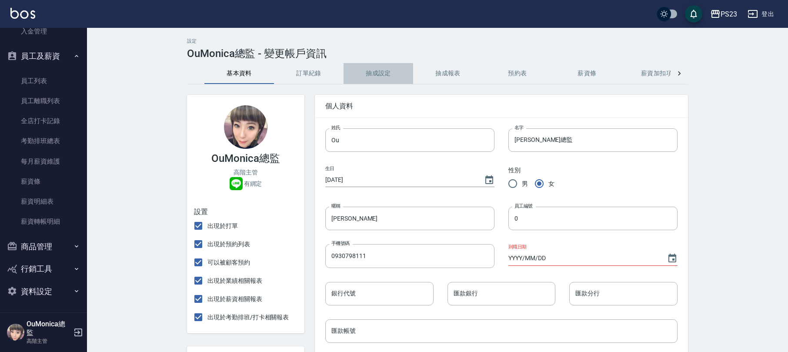
click at [379, 70] on button "抽成設定" at bounding box center [379, 73] width 70 height 21
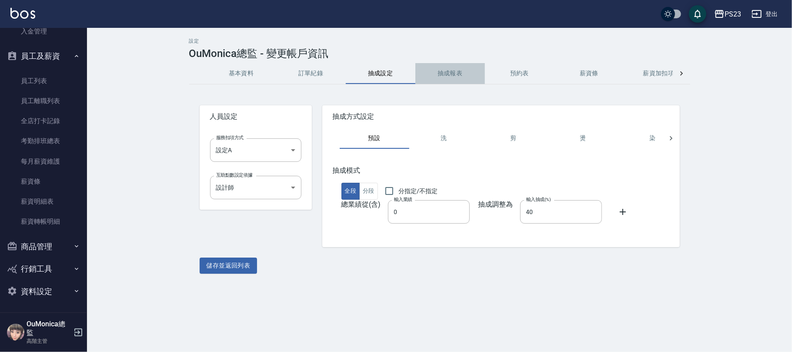
click at [450, 77] on button "抽成報表" at bounding box center [451, 73] width 70 height 21
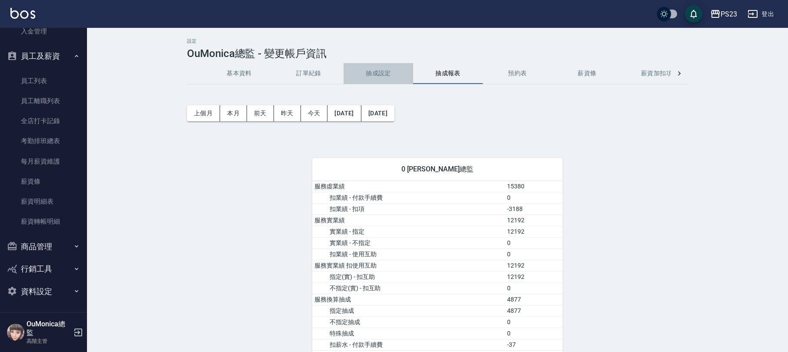
click at [395, 77] on button "抽成設定" at bounding box center [379, 73] width 70 height 21
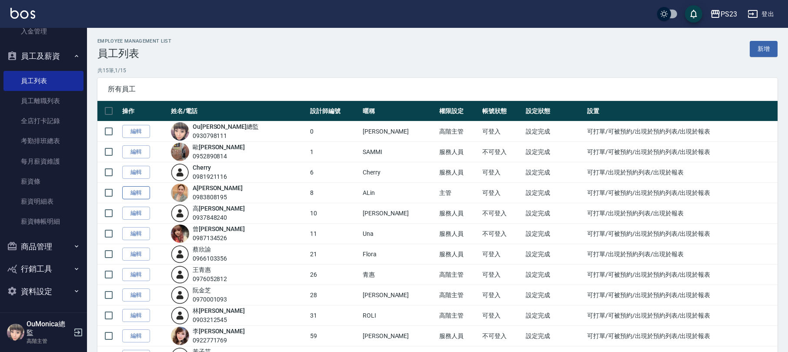
click at [137, 193] on link "編輯" at bounding box center [136, 192] width 28 height 13
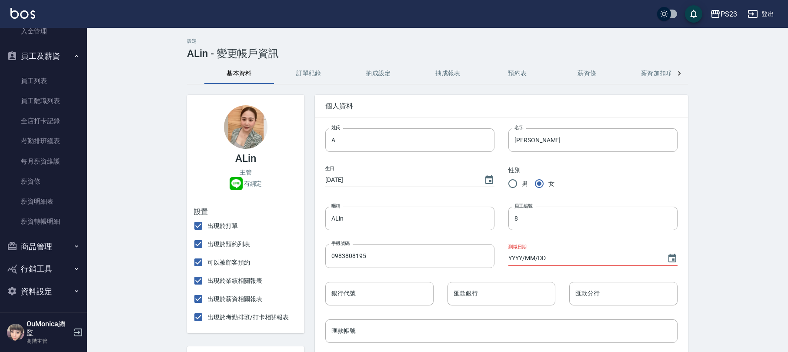
click at [382, 74] on button "抽成設定" at bounding box center [379, 73] width 70 height 21
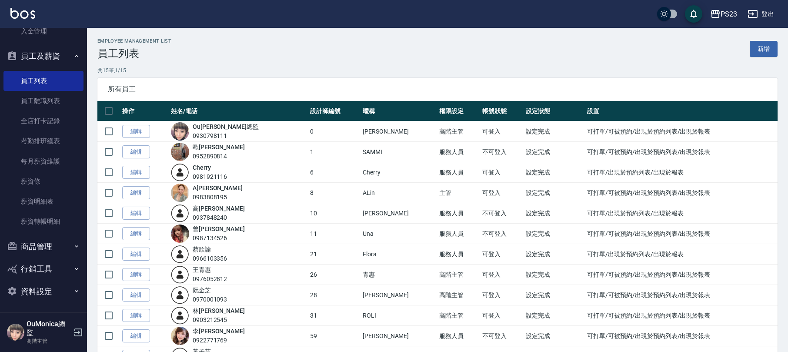
scroll to position [112, 0]
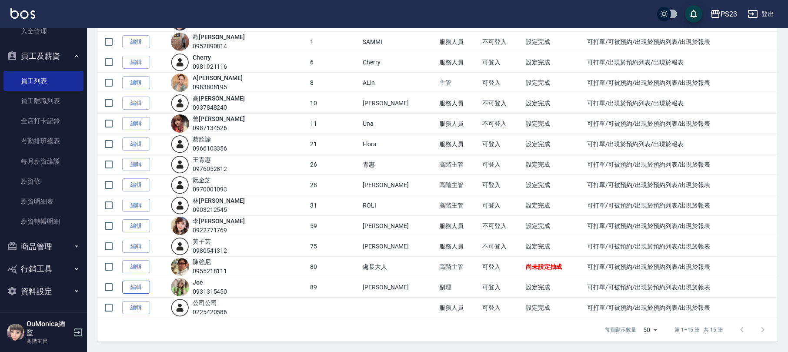
click at [135, 282] on link "編輯" at bounding box center [136, 287] width 28 height 13
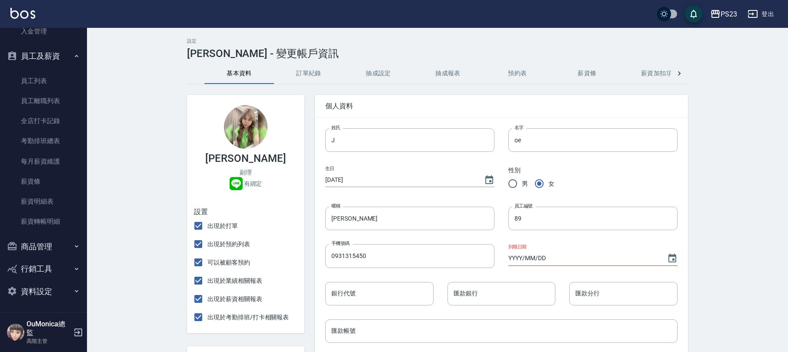
click at [399, 63] on button "抽成設定" at bounding box center [379, 73] width 70 height 21
click at [397, 70] on button "抽成設定" at bounding box center [379, 73] width 70 height 21
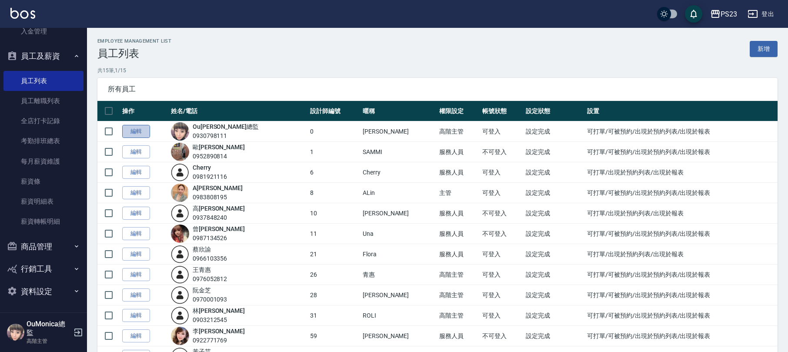
click at [141, 129] on link "編輯" at bounding box center [136, 131] width 28 height 13
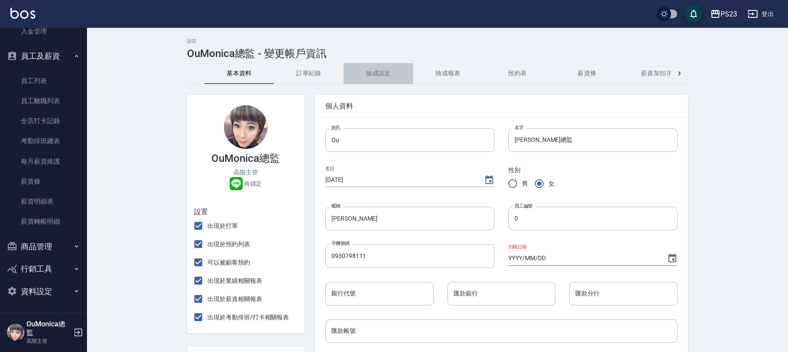
click at [351, 75] on button "抽成設定" at bounding box center [379, 73] width 70 height 21
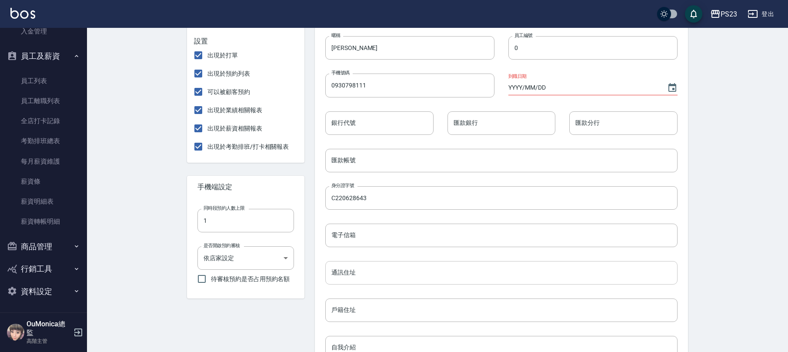
scroll to position [54, 0]
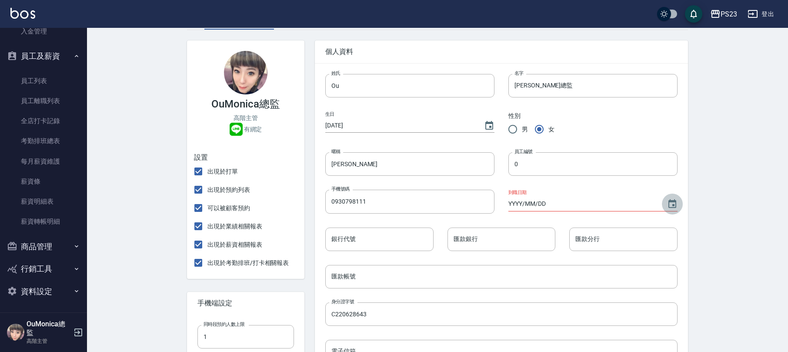
click at [672, 199] on icon "Choose date" at bounding box center [672, 204] width 10 height 10
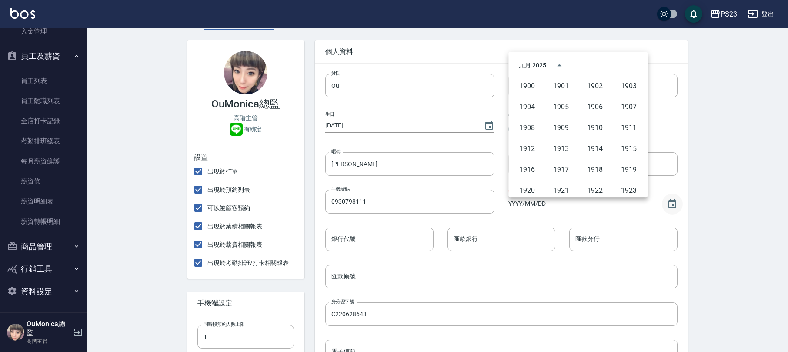
scroll to position [597, 0]
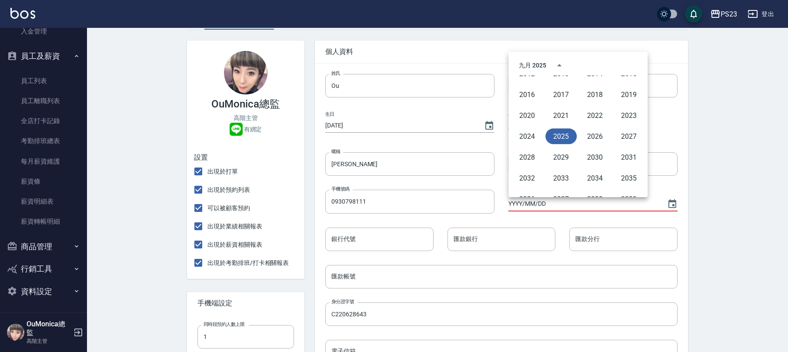
click at [531, 63] on div "九月 2025" at bounding box center [532, 65] width 27 height 9
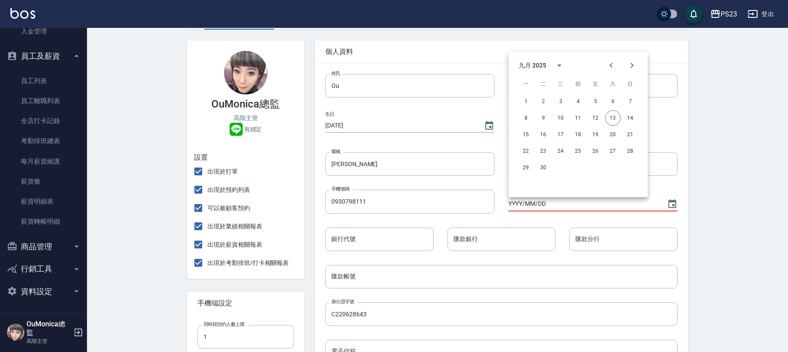
click at [541, 64] on div "九月 2025" at bounding box center [532, 65] width 27 height 9
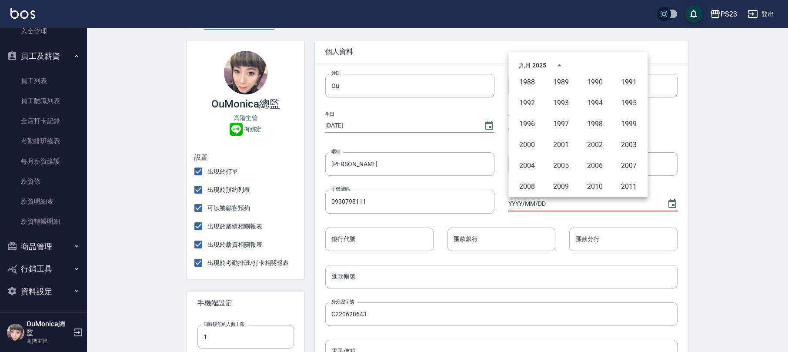
scroll to position [453, 0]
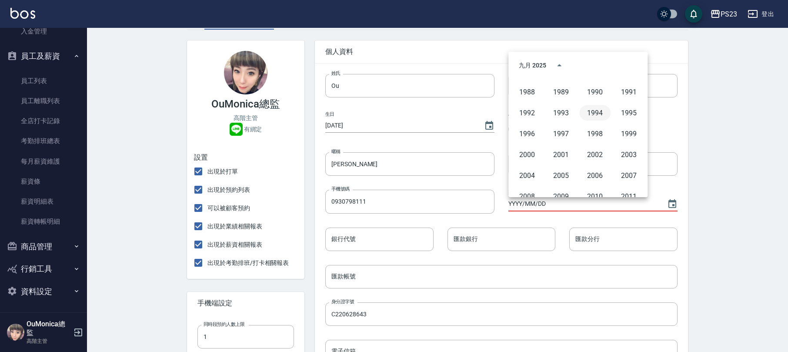
click at [596, 110] on button "1994" at bounding box center [595, 113] width 31 height 16
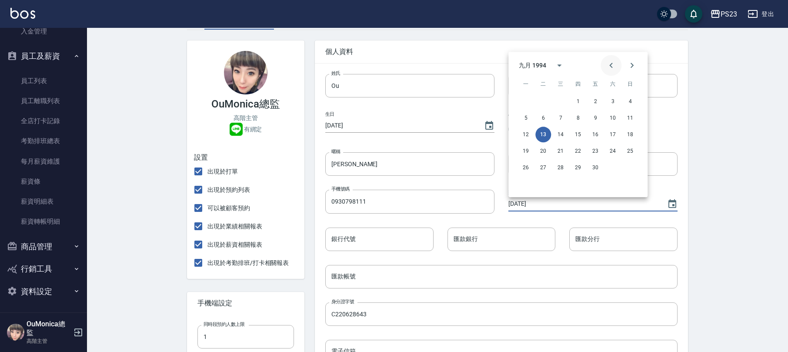
click at [611, 60] on icon "Previous month" at bounding box center [611, 65] width 10 height 10
click at [559, 98] on button "1" at bounding box center [561, 102] width 16 height 16
type input "1994/06/01"
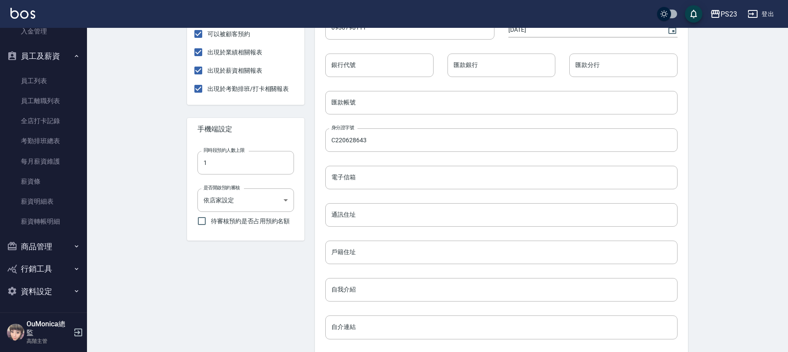
scroll to position [342, 0]
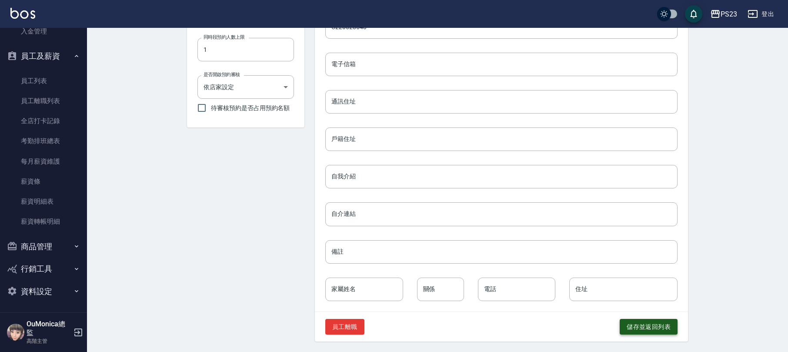
click at [655, 322] on button "儲存並返回列表" at bounding box center [649, 327] width 58 height 16
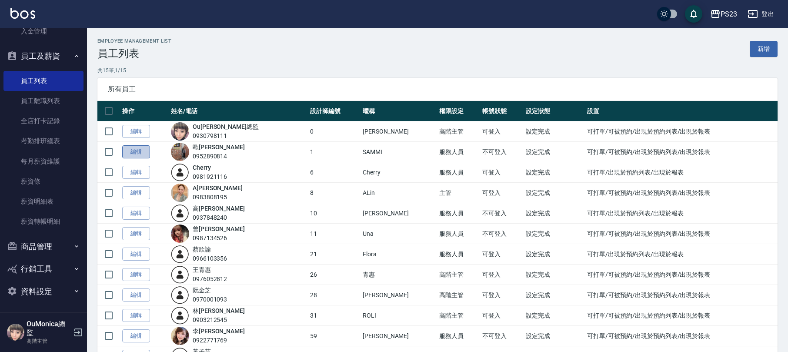
click at [146, 149] on link "編輯" at bounding box center [136, 151] width 28 height 13
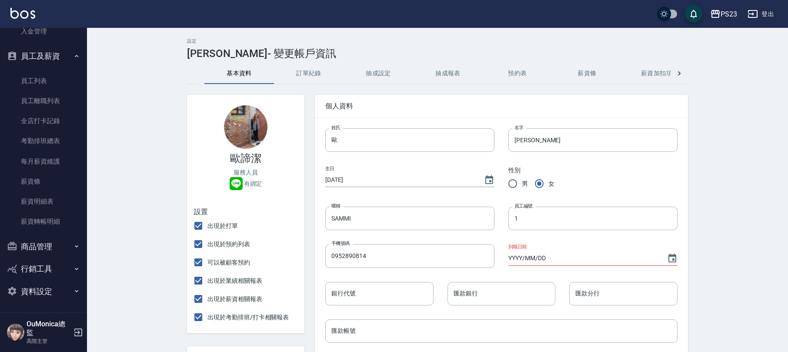
click at [380, 65] on button "抽成設定" at bounding box center [379, 73] width 70 height 21
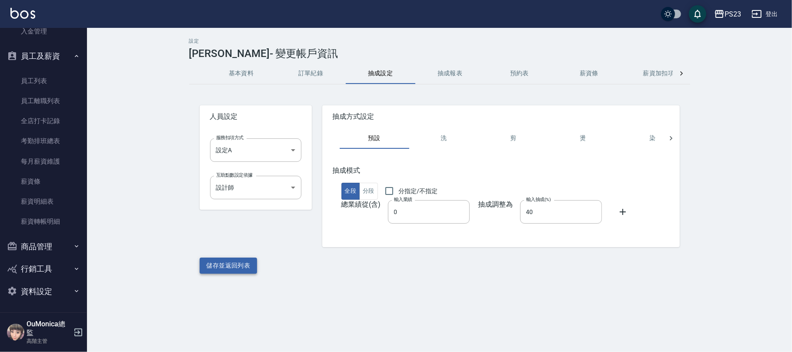
click at [219, 269] on button "儲存並返回列表" at bounding box center [229, 266] width 58 height 16
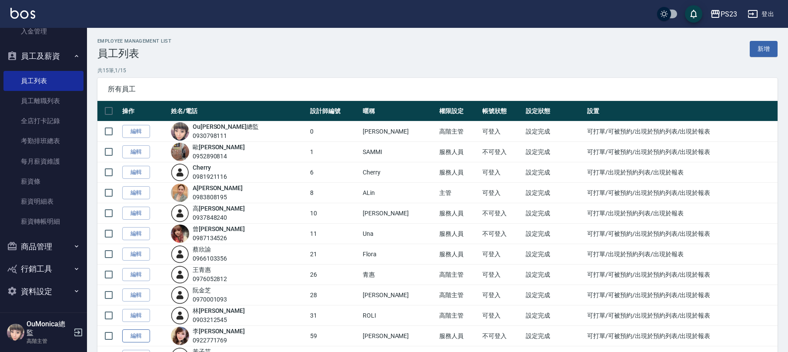
click at [134, 333] on link "編輯" at bounding box center [136, 335] width 28 height 13
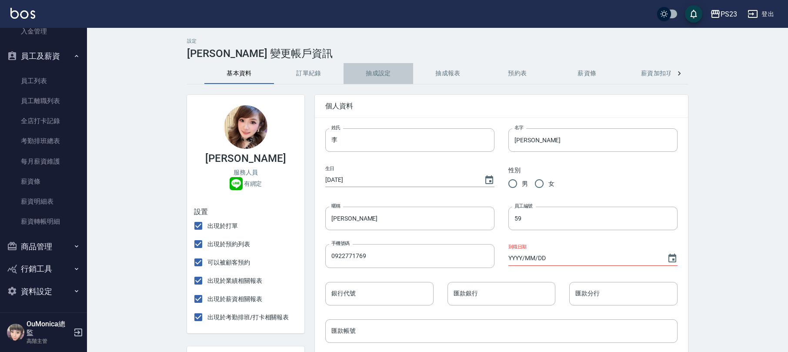
click at [393, 79] on button "抽成設定" at bounding box center [379, 73] width 70 height 21
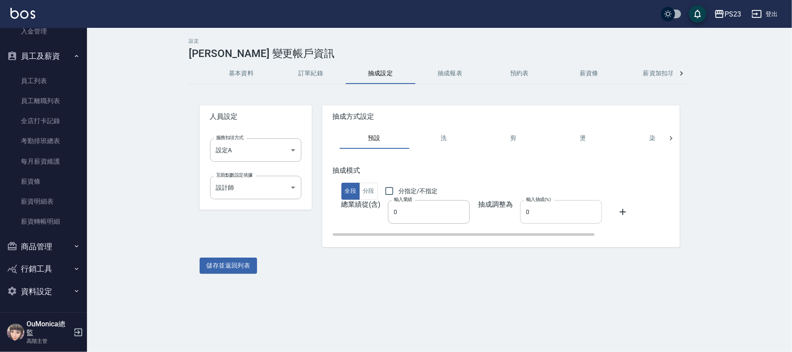
click at [520, 215] on input "0" at bounding box center [561, 211] width 82 height 23
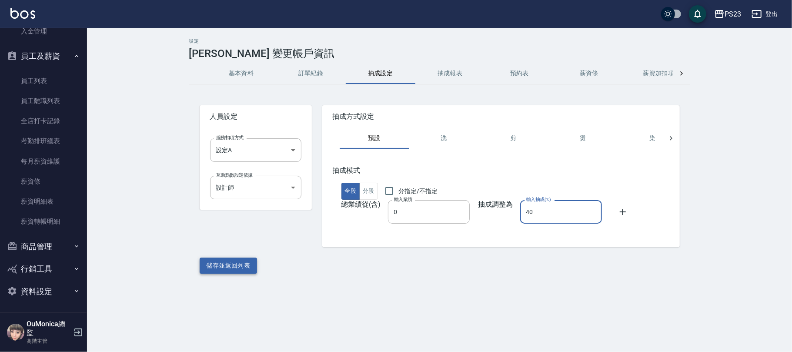
type input "40"
click at [235, 270] on button "儲存並返回列表" at bounding box center [229, 266] width 58 height 16
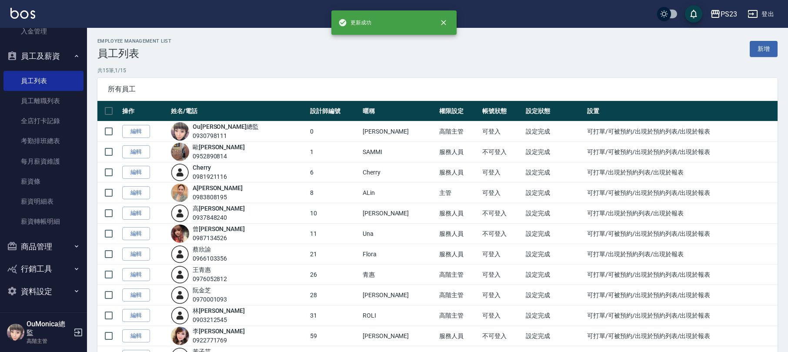
scroll to position [112, 0]
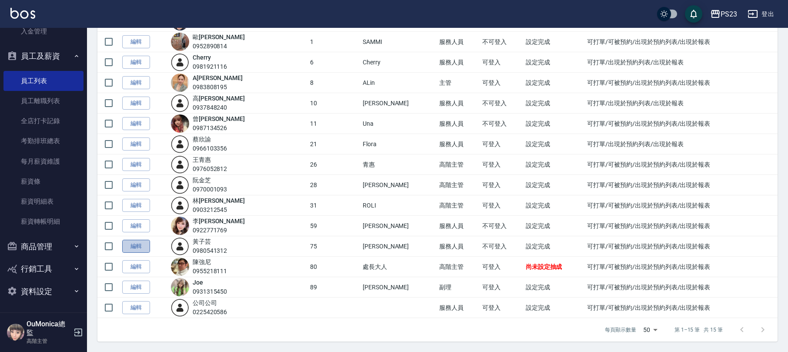
click at [138, 243] on link "編輯" at bounding box center [136, 246] width 28 height 13
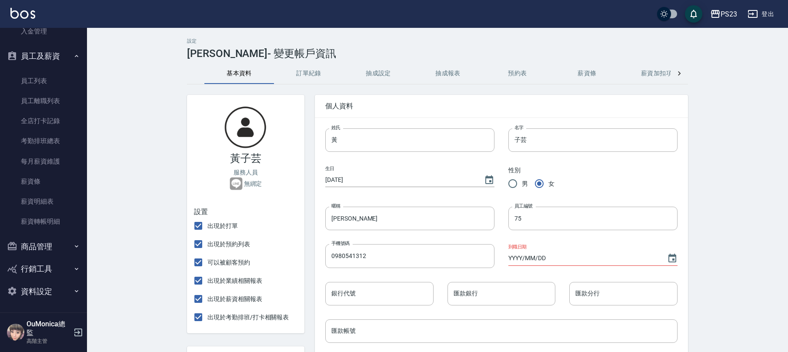
click at [390, 75] on button "抽成設定" at bounding box center [379, 73] width 70 height 21
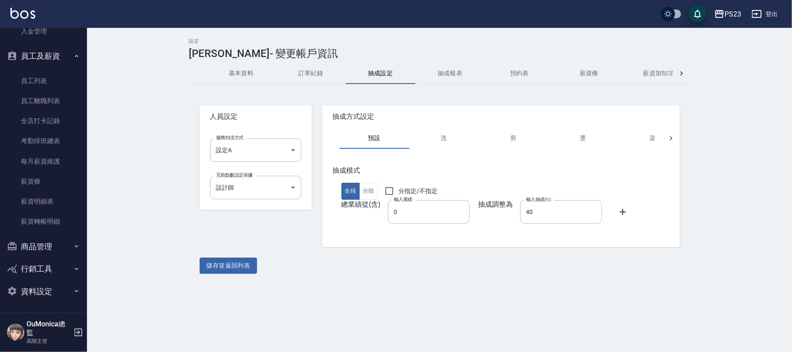
drag, startPoint x: 780, startPoint y: 16, endPoint x: 188, endPoint y: 89, distance: 596.3
click at [337, 92] on div "PS23 登出 櫃檯作業 打帳單 帳單列表 掛單列表 座位開單 營業儀表板 現金收支登錄 高階收支登錄 材料自購登錄 每日結帳 排班表 現場電腦打卡 掃碼打卡…" at bounding box center [396, 176] width 792 height 352
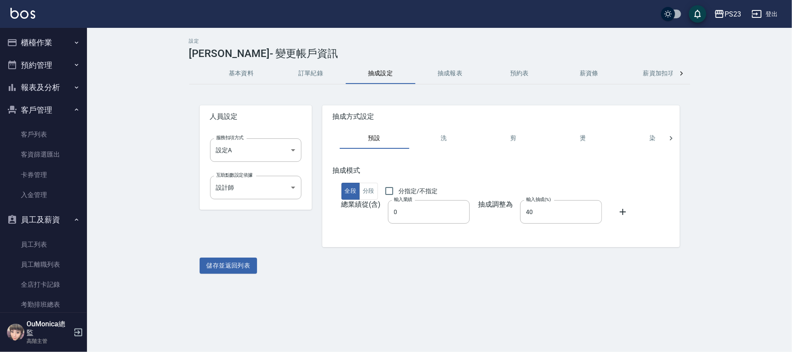
click at [65, 35] on button "櫃檯作業" at bounding box center [43, 42] width 80 height 23
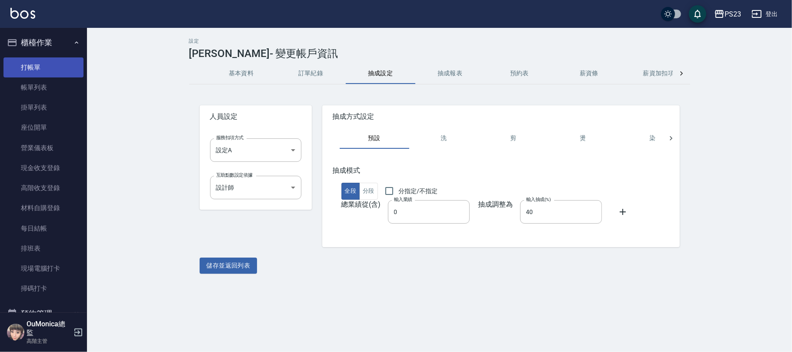
click at [35, 65] on link "打帳單" at bounding box center [43, 67] width 80 height 20
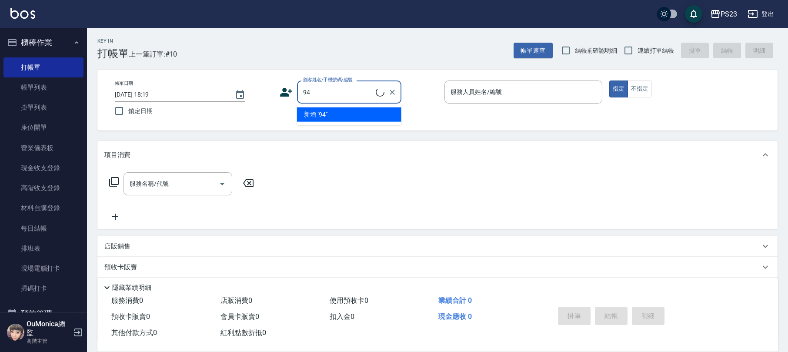
type input "9"
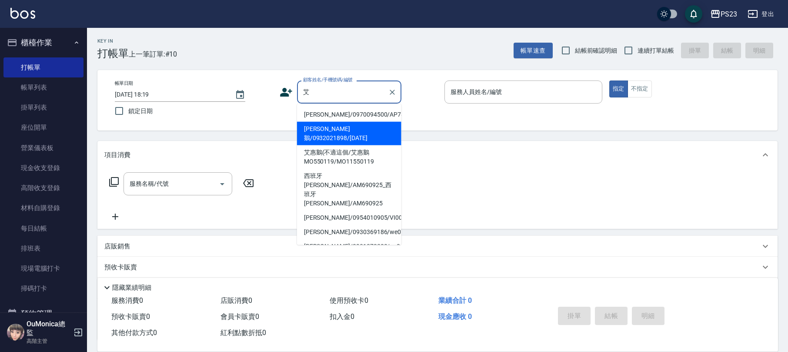
click at [320, 134] on li "艾惠鵝/0932021898/MO550119" at bounding box center [349, 133] width 104 height 23
type input "艾惠鵝/0932021898/MO550119"
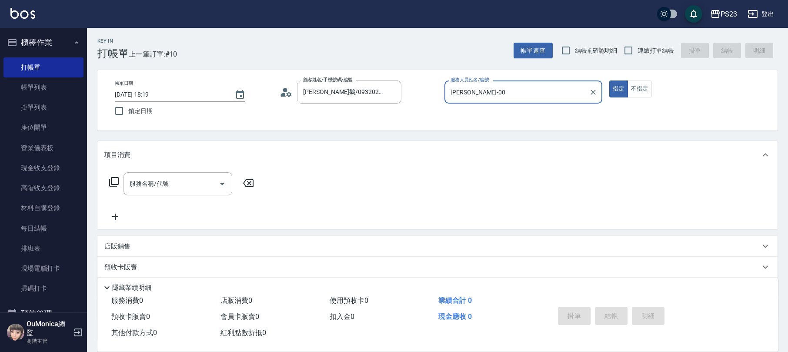
click at [610, 80] on button "指定" at bounding box center [619, 88] width 19 height 17
type input "Monica-0"
type button "true"
click at [107, 181] on div "服務名稱/代號 服務名稱/代號" at bounding box center [181, 183] width 155 height 23
click at [110, 179] on icon at bounding box center [114, 182] width 10 height 10
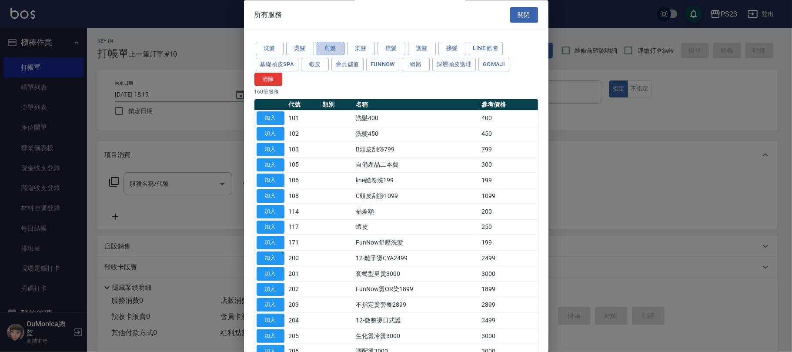
click at [328, 43] on button "剪髮" at bounding box center [331, 48] width 28 height 13
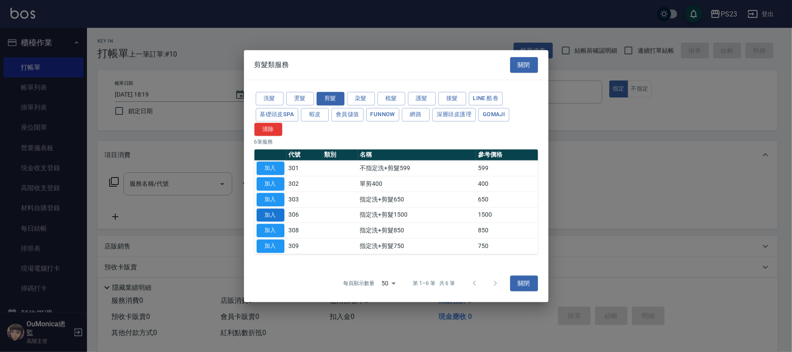
click at [272, 213] on button "加入" at bounding box center [271, 214] width 28 height 13
type input "指定洗+剪髮1500(306)"
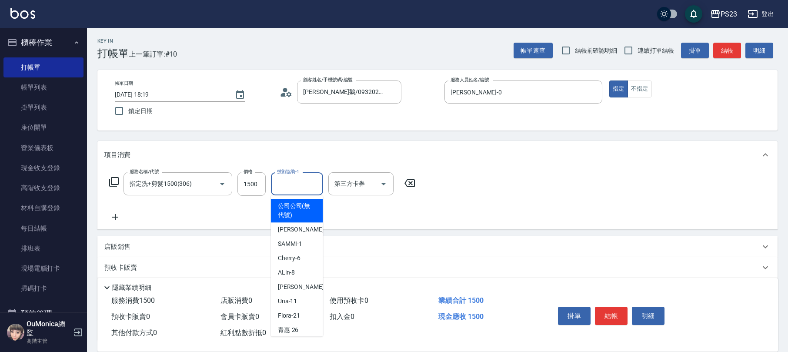
click at [286, 180] on div "技術協助-1 技術協助-1" at bounding box center [297, 183] width 52 height 23
type input "Monica-0"
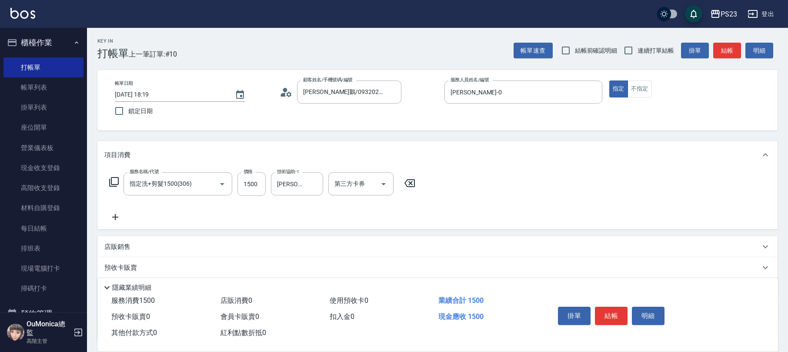
click at [112, 186] on icon at bounding box center [114, 182] width 10 height 10
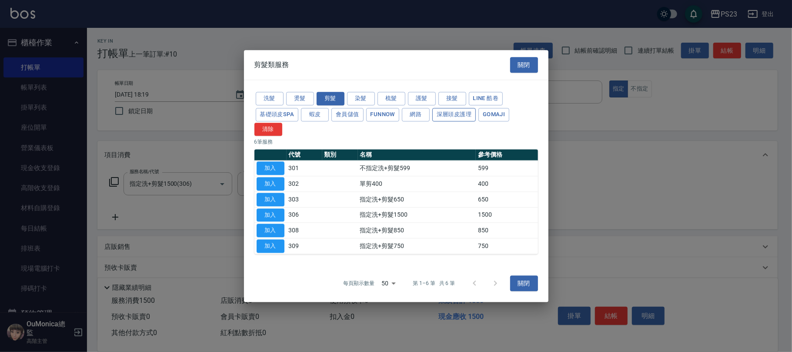
click at [451, 119] on button "深層頭皮護理" at bounding box center [455, 114] width 44 height 13
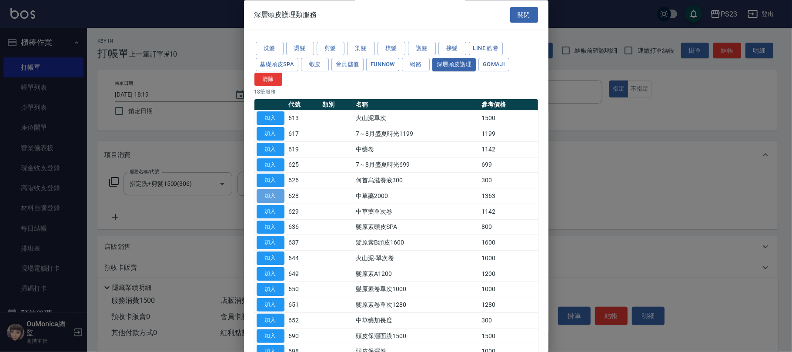
click at [277, 198] on button "加入" at bounding box center [271, 196] width 28 height 13
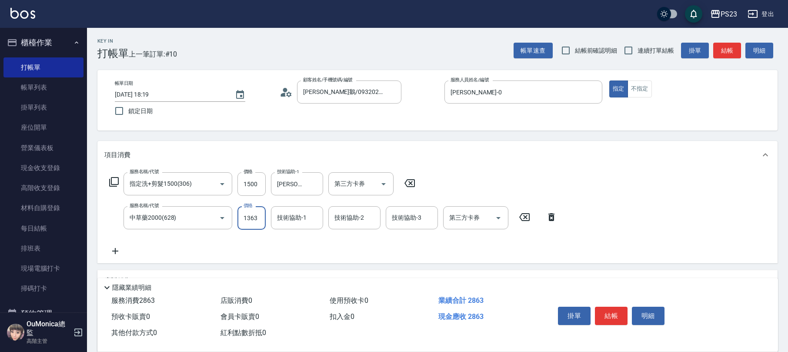
click at [257, 214] on input "1363" at bounding box center [252, 217] width 28 height 23
type input "1500"
type input "Monica-0"
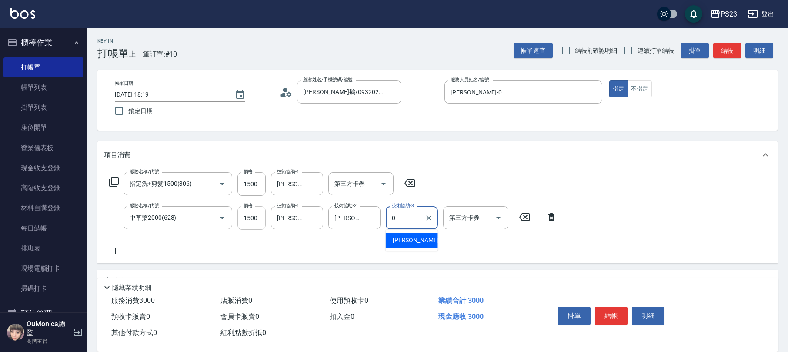
type input "Monica-0"
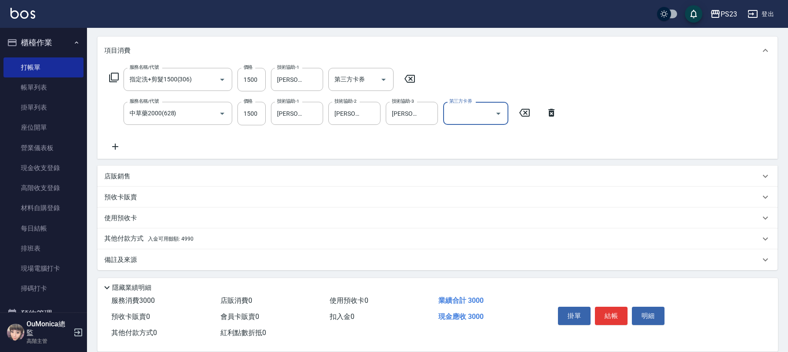
click at [188, 233] on div "其他付款方式 入金可用餘額: 4990" at bounding box center [437, 238] width 681 height 21
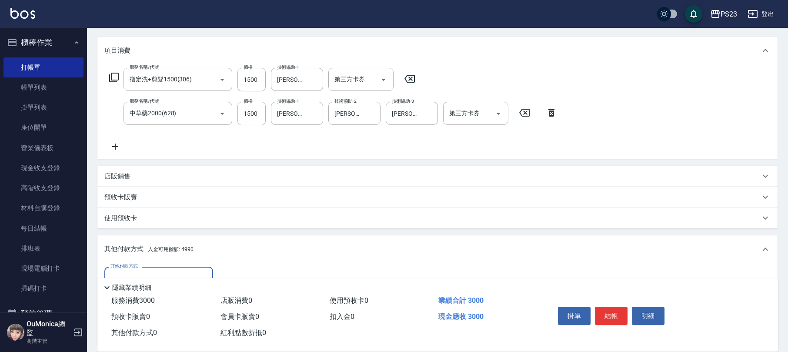
scroll to position [206, 0]
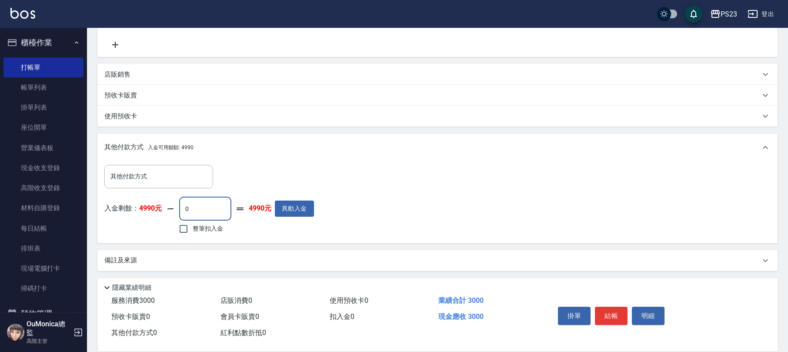
click at [182, 210] on input "0" at bounding box center [205, 208] width 52 height 23
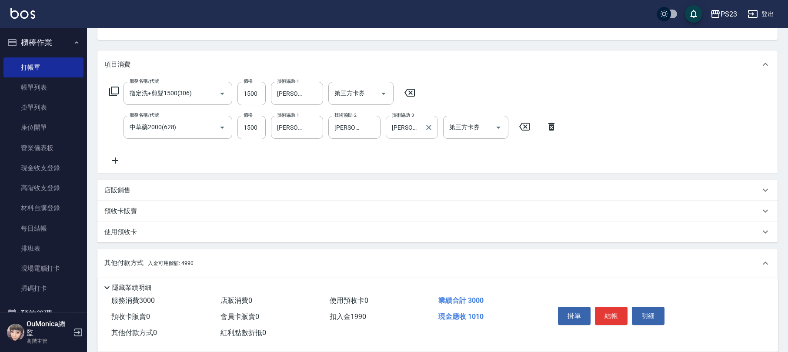
scroll to position [32, 0]
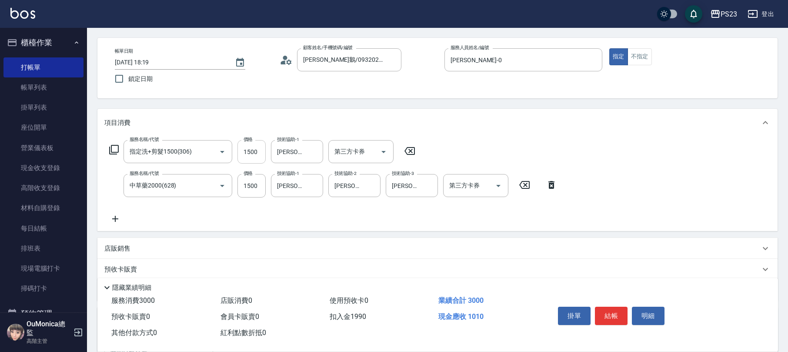
type input "1990"
click at [253, 154] on input "1500" at bounding box center [252, 151] width 28 height 23
drag, startPoint x: 248, startPoint y: 136, endPoint x: 248, endPoint y: 145, distance: 9.1
click at [248, 140] on label "價格" at bounding box center [248, 139] width 9 height 7
click at [248, 140] on input "1500" at bounding box center [252, 151] width 28 height 23
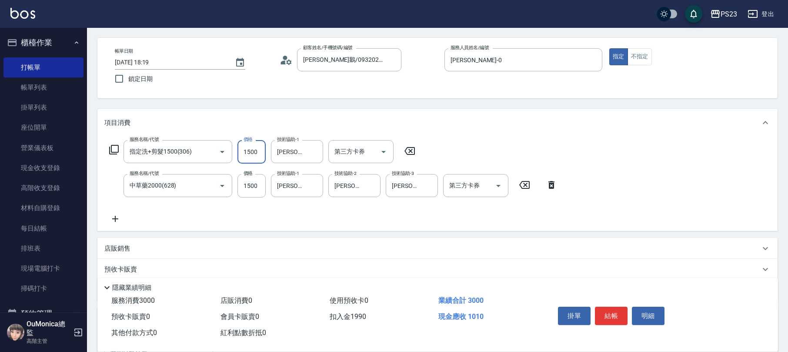
click at [248, 147] on input "1500" at bounding box center [252, 151] width 28 height 23
type input "11500"
type input "0"
click at [250, 151] on input "1199000" at bounding box center [252, 151] width 28 height 23
click at [262, 152] on input "199000" at bounding box center [252, 151] width 28 height 23
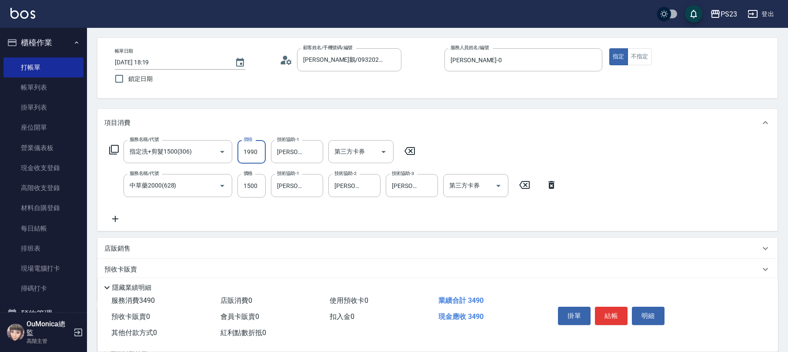
scroll to position [206, 0]
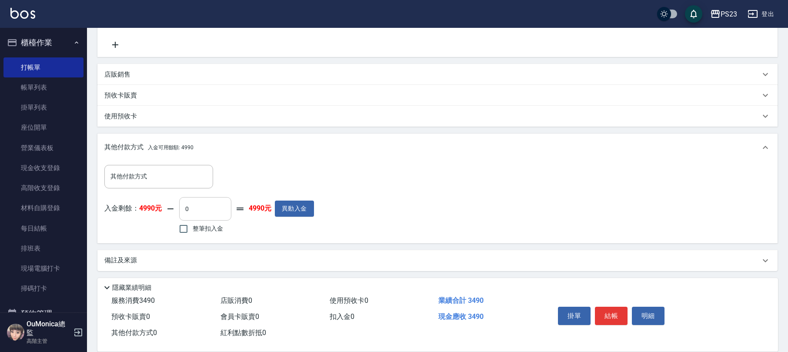
type input "1990"
click at [183, 208] on input "0" at bounding box center [205, 208] width 52 height 23
type input "1990"
click at [619, 307] on button "結帳" at bounding box center [611, 316] width 33 height 18
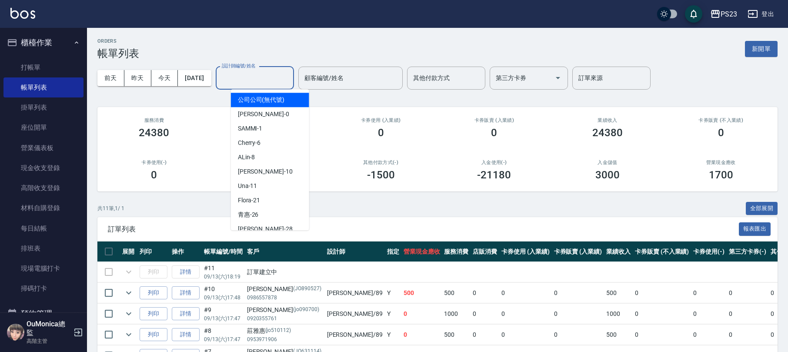
click at [250, 77] on input "設計師編號/姓名" at bounding box center [255, 77] width 70 height 15
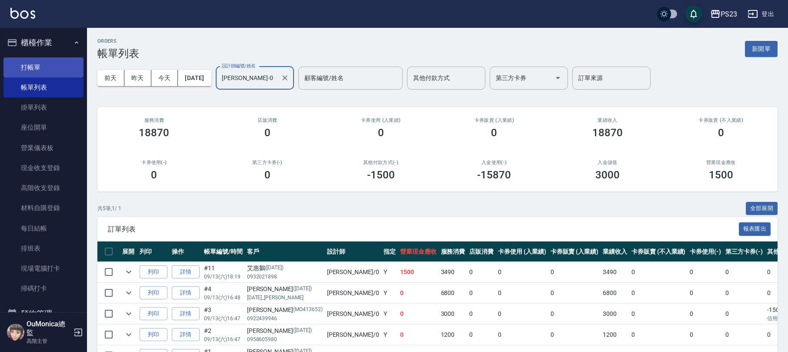
type input "Monica-0"
click at [51, 68] on link "打帳單" at bounding box center [43, 67] width 80 height 20
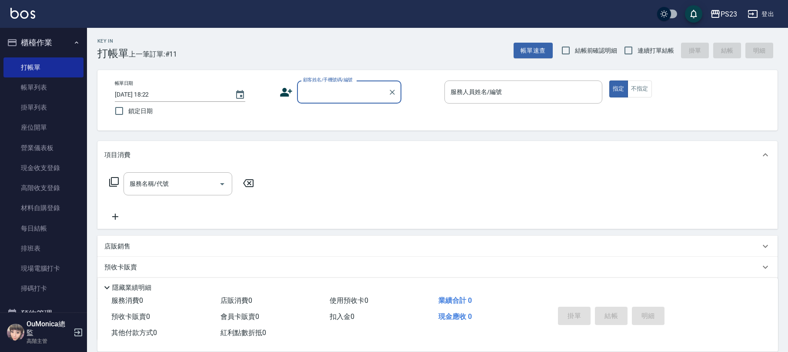
click at [759, 12] on button "登出" at bounding box center [762, 14] width 34 height 16
